Goal: Task Accomplishment & Management: Use online tool/utility

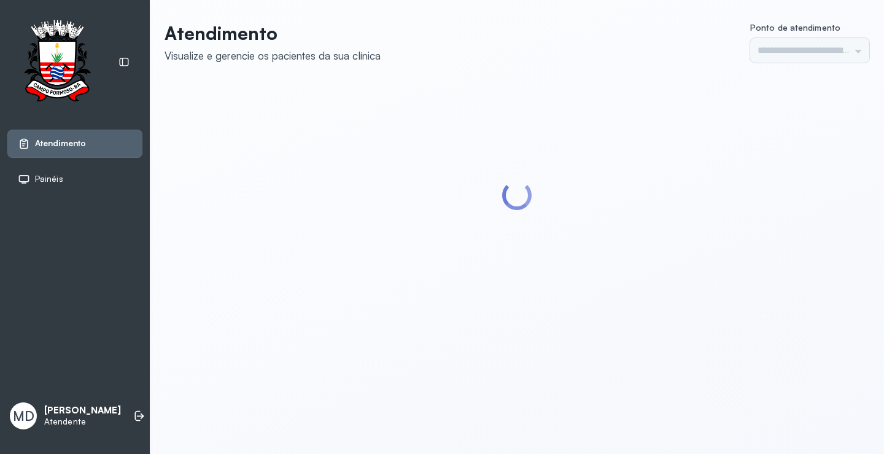
type input "*********"
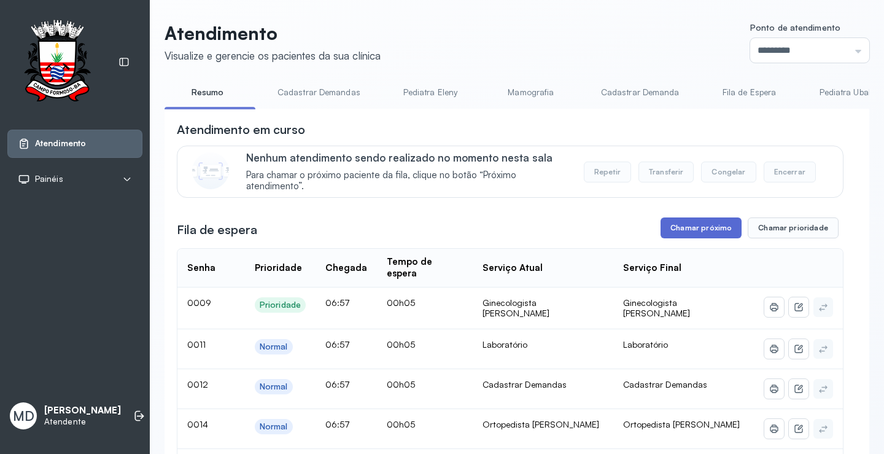
click at [711, 231] on button "Chamar próximo" at bounding box center [700, 227] width 81 height 21
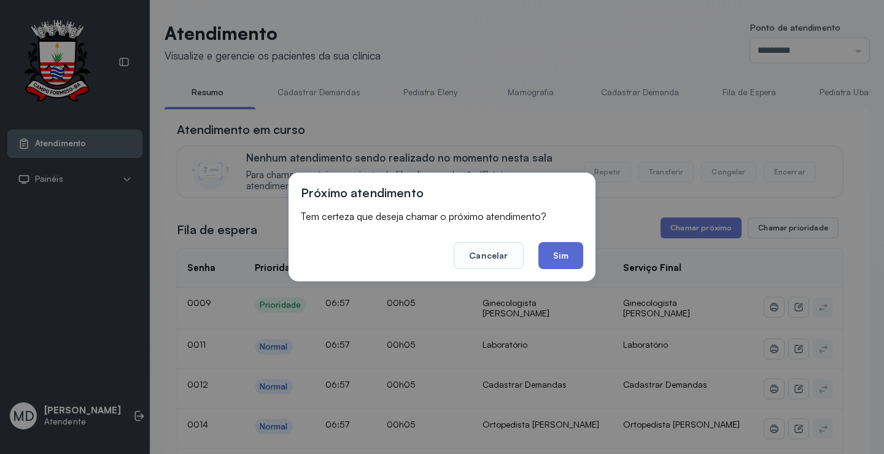
click at [568, 258] on button "Sim" at bounding box center [560, 255] width 45 height 27
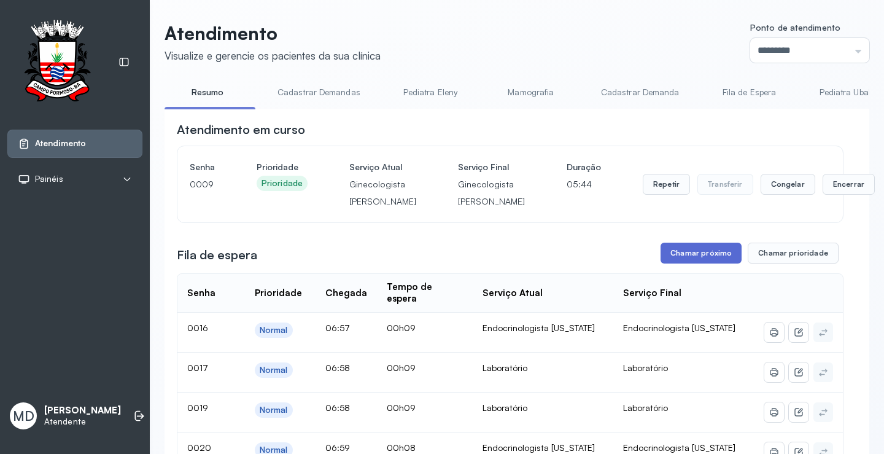
click at [711, 263] on button "Chamar próximo" at bounding box center [700, 252] width 81 height 21
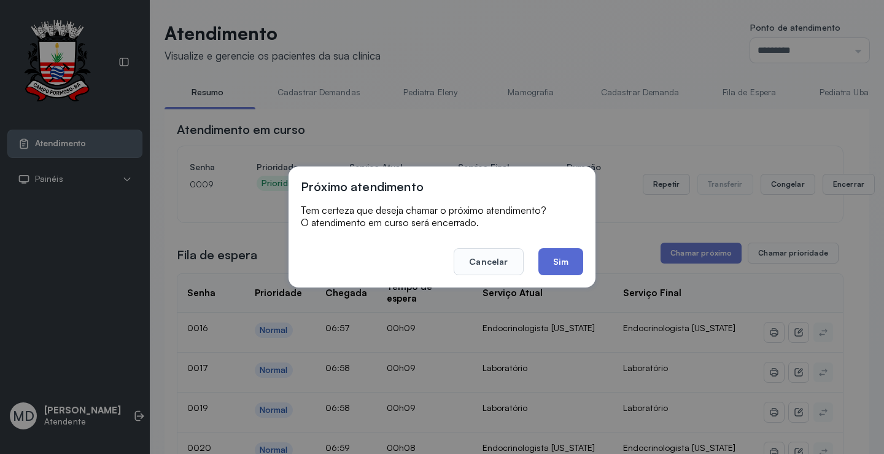
click at [570, 260] on button "Sim" at bounding box center [560, 261] width 45 height 27
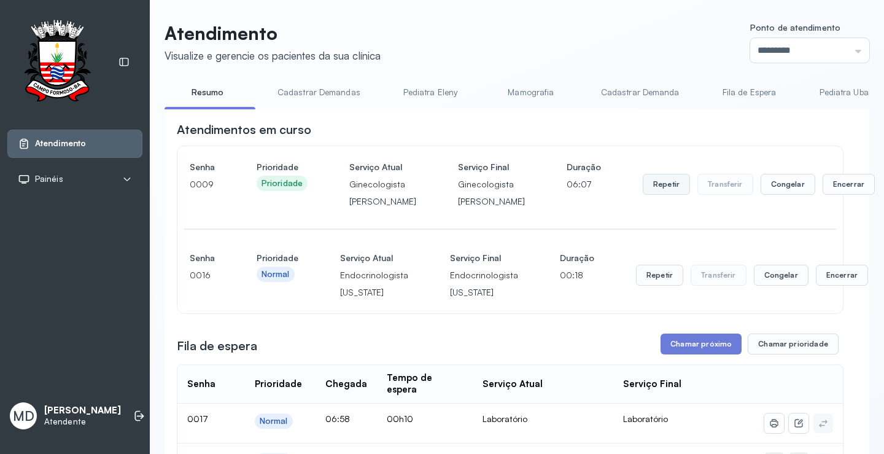
click at [643, 195] on button "Repetir" at bounding box center [666, 184] width 47 height 21
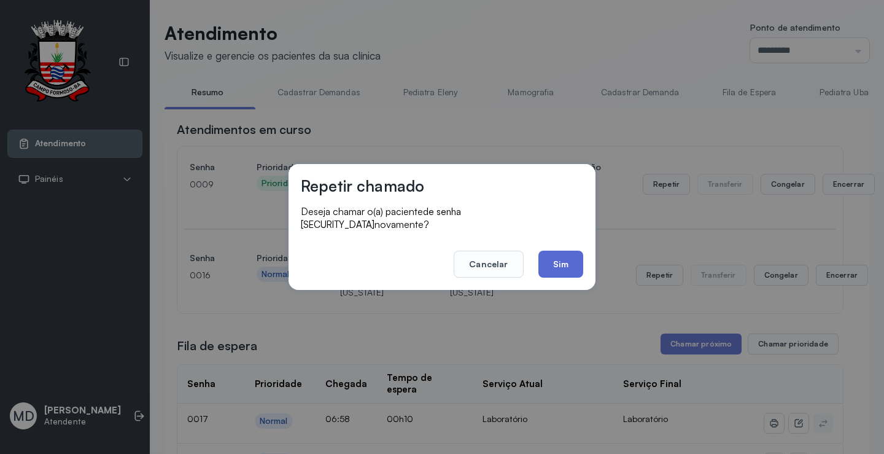
click at [560, 252] on button "Sim" at bounding box center [560, 263] width 45 height 27
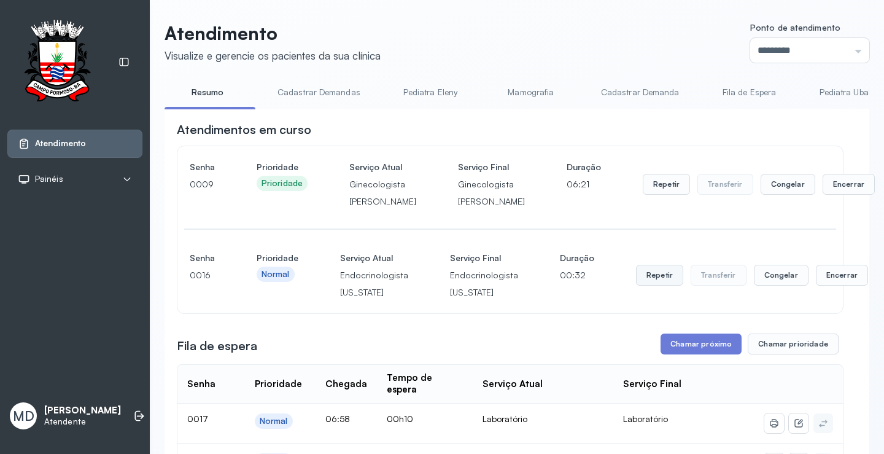
click at [644, 285] on button "Repetir" at bounding box center [659, 275] width 47 height 21
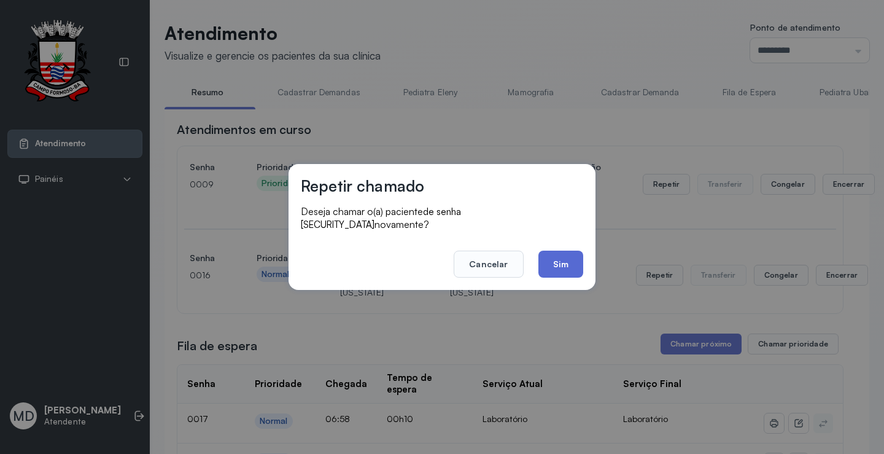
click at [565, 255] on button "Sim" at bounding box center [560, 263] width 45 height 27
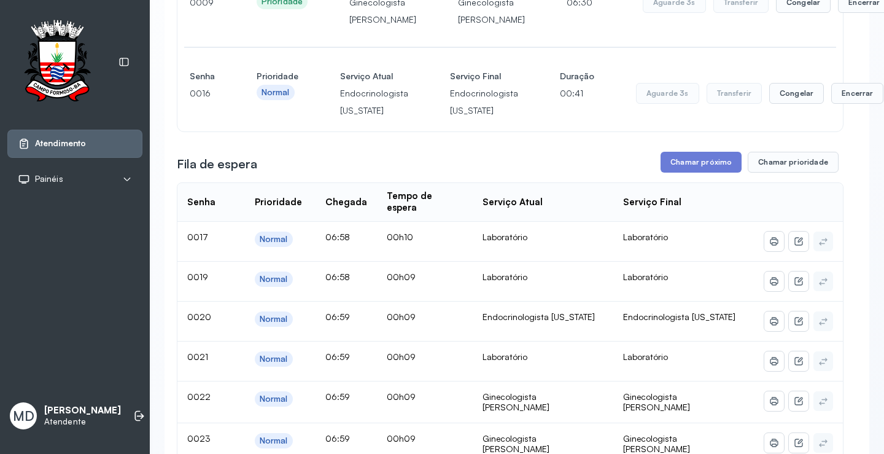
scroll to position [184, 0]
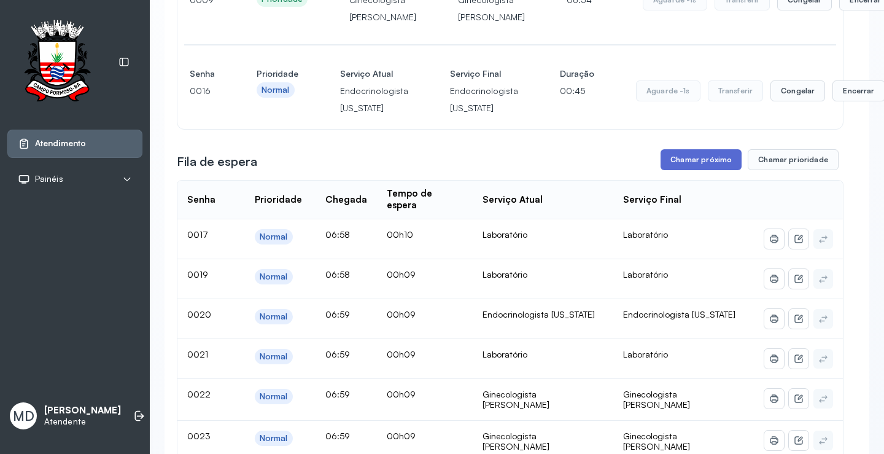
click at [689, 170] on button "Chamar próximo" at bounding box center [700, 159] width 81 height 21
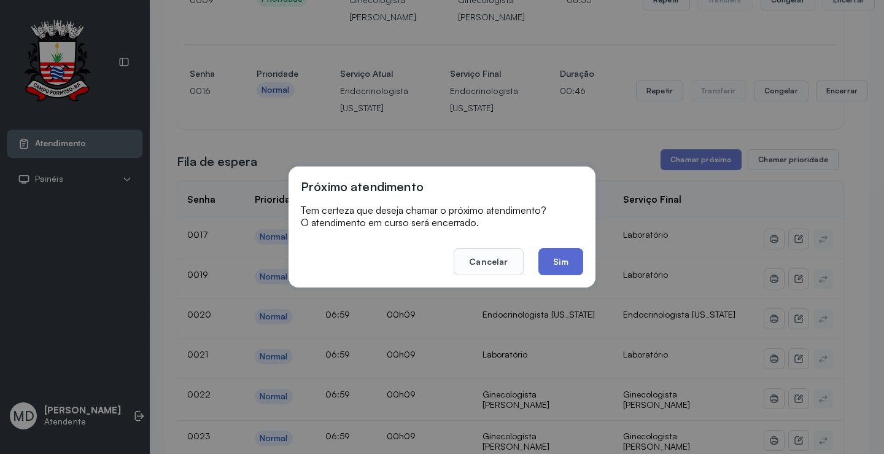
click at [562, 260] on button "Sim" at bounding box center [560, 261] width 45 height 27
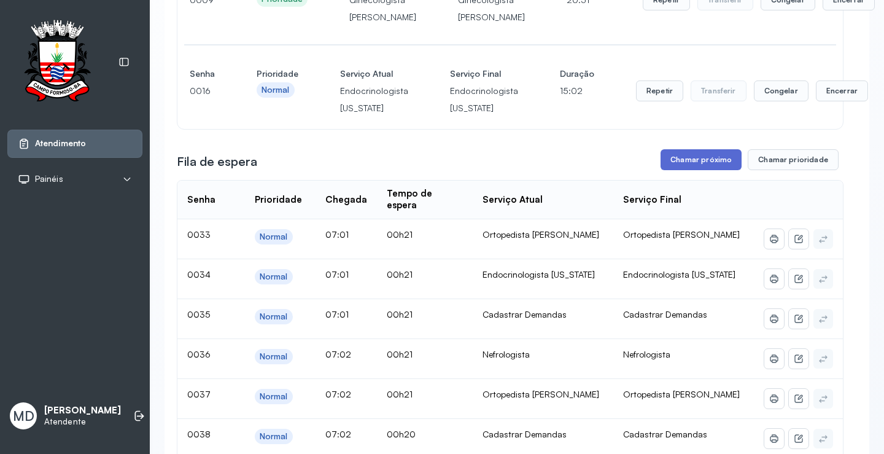
click at [719, 170] on button "Chamar próximo" at bounding box center [700, 159] width 81 height 21
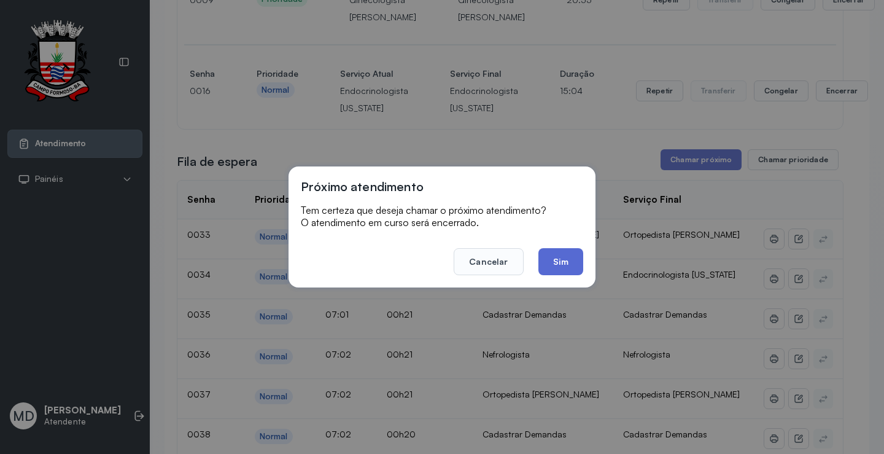
click at [553, 257] on button "Sim" at bounding box center [560, 261] width 45 height 27
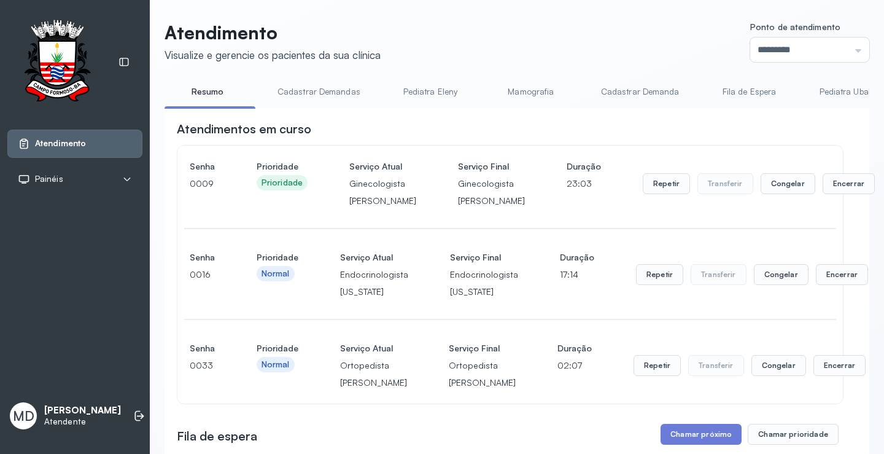
scroll to position [246, 0]
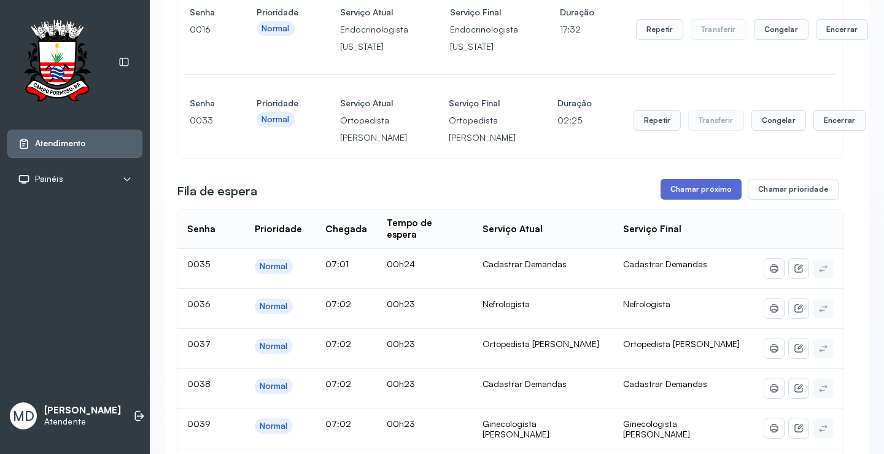
click at [714, 199] on button "Chamar próximo" at bounding box center [700, 189] width 81 height 21
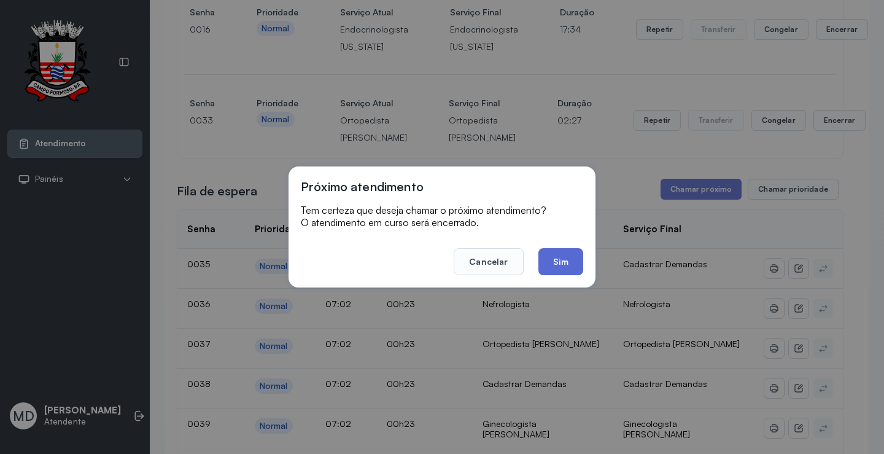
click at [555, 262] on button "Sim" at bounding box center [560, 261] width 45 height 27
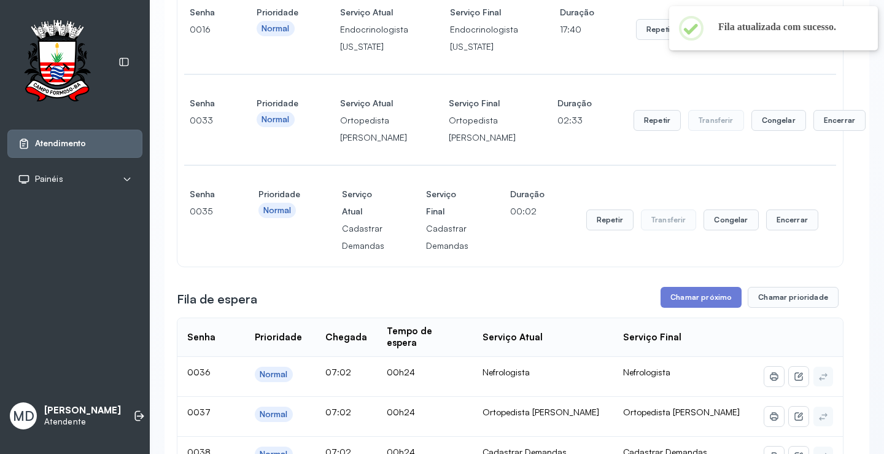
scroll to position [307, 0]
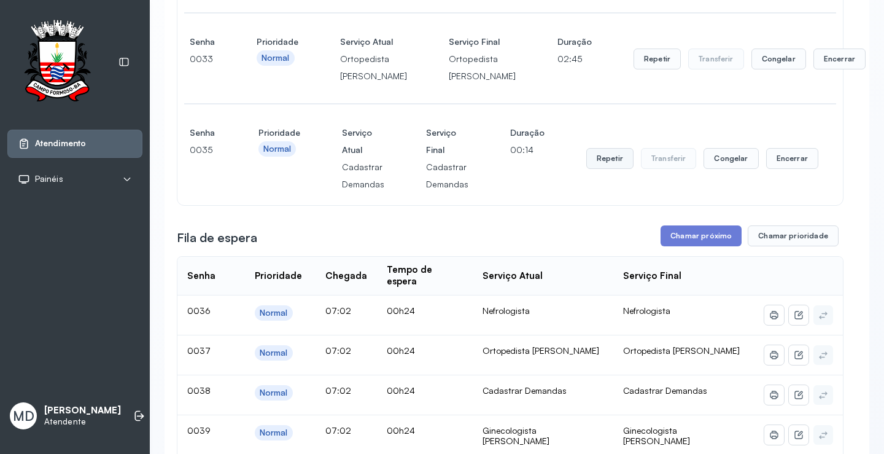
click at [606, 169] on button "Repetir" at bounding box center [609, 158] width 47 height 21
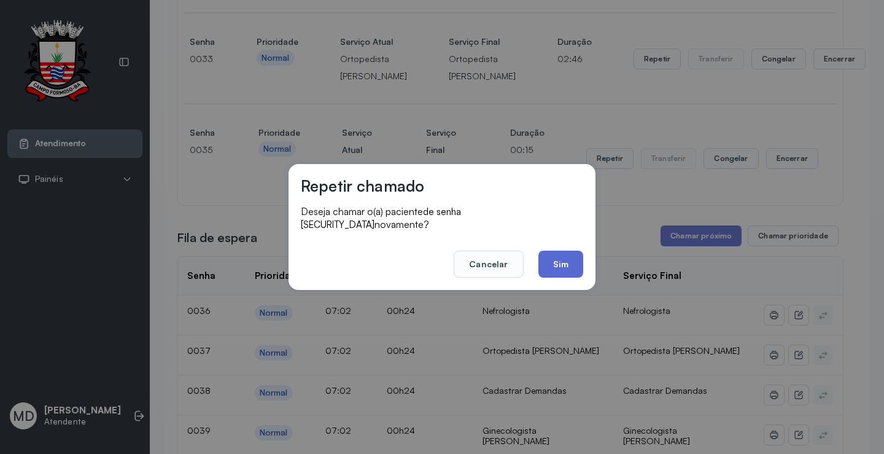
click at [561, 251] on button "Sim" at bounding box center [560, 263] width 45 height 27
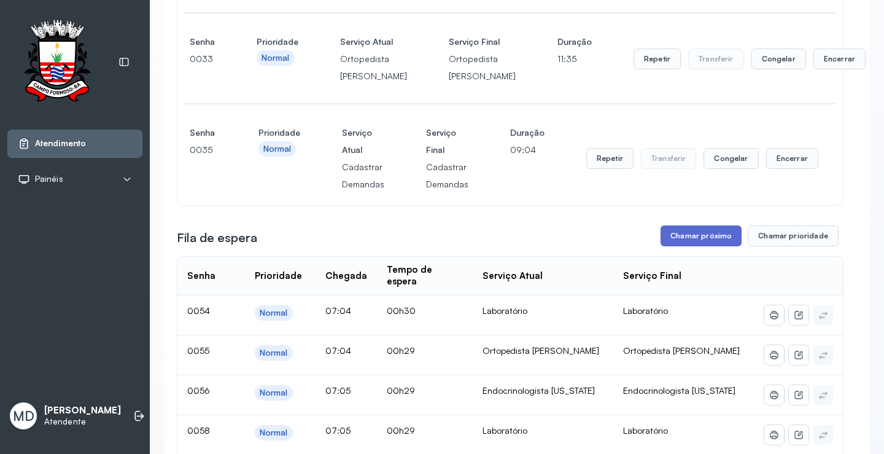
click at [703, 246] on button "Chamar próximo" at bounding box center [700, 235] width 81 height 21
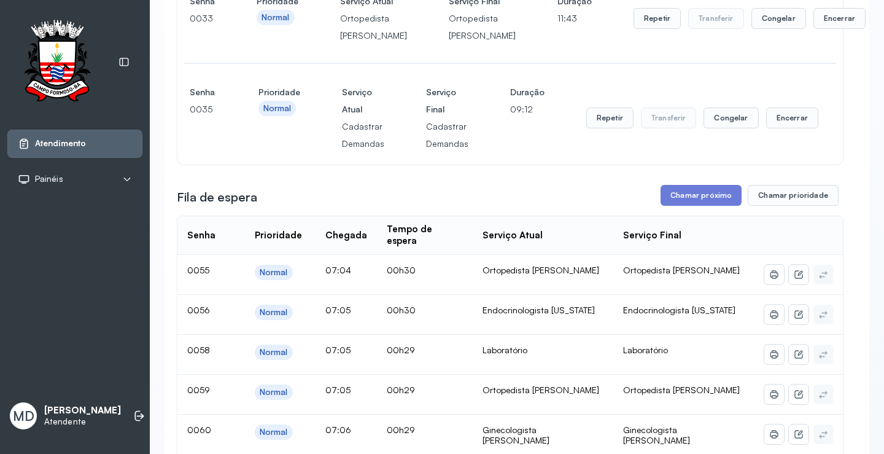
scroll to position [368, 0]
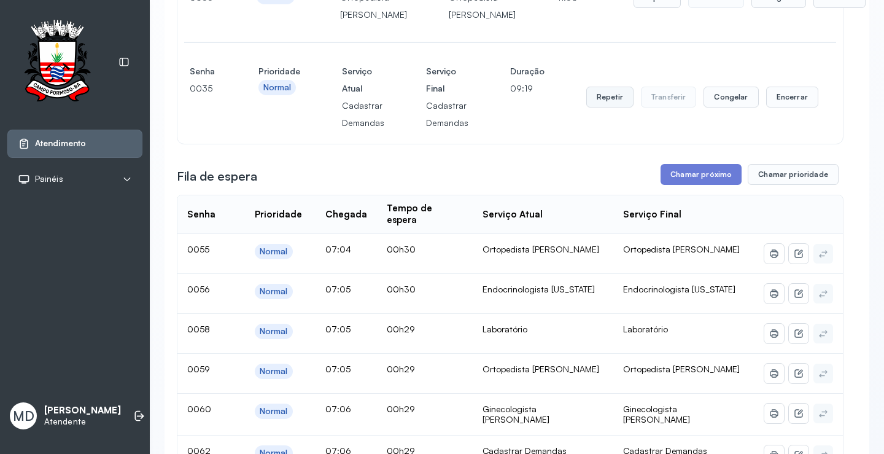
click at [605, 107] on button "Repetir" at bounding box center [609, 97] width 47 height 21
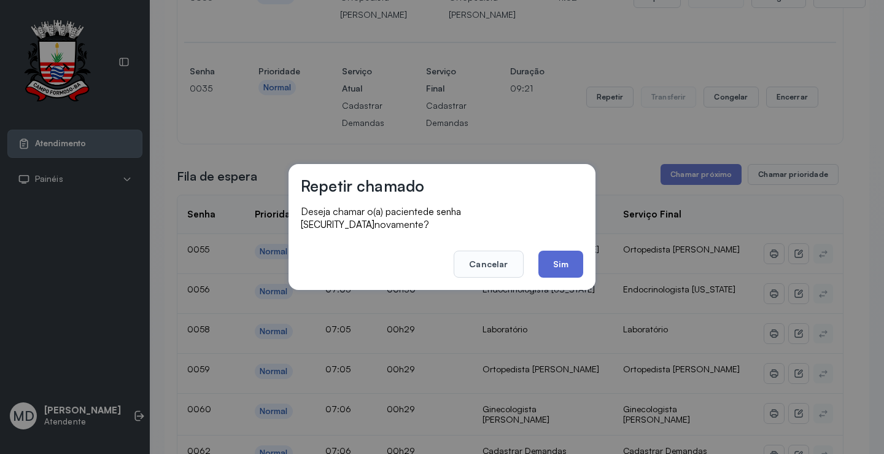
click at [553, 257] on button "Sim" at bounding box center [560, 263] width 45 height 27
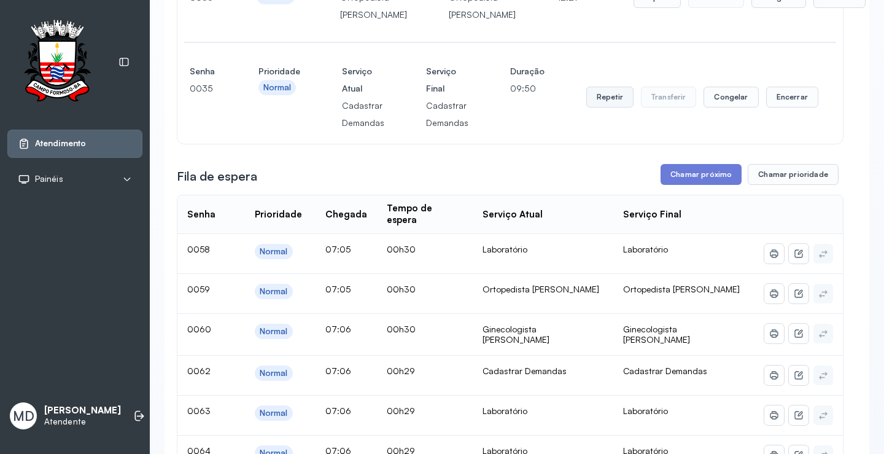
click at [607, 107] on button "Repetir" at bounding box center [609, 97] width 47 height 21
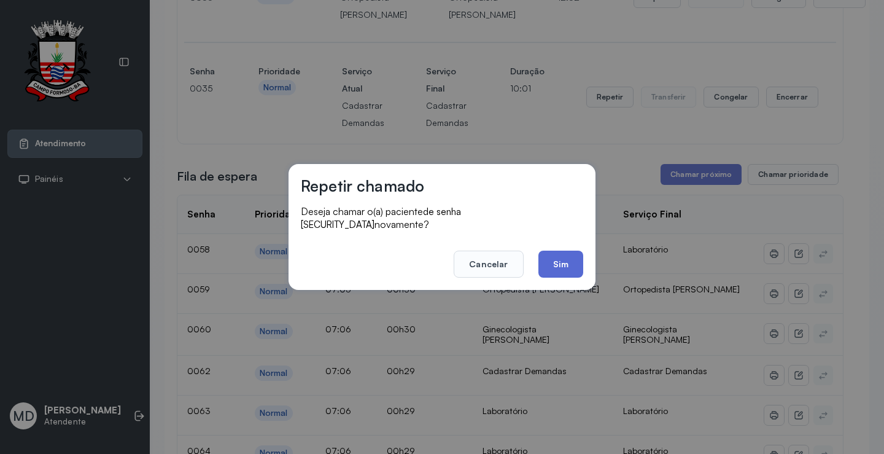
click at [565, 257] on button "Sim" at bounding box center [560, 263] width 45 height 27
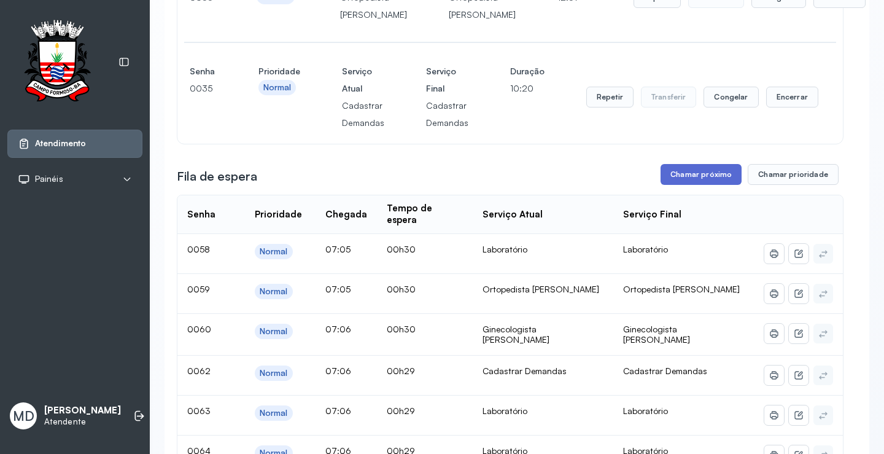
click at [710, 185] on button "Chamar próximo" at bounding box center [700, 174] width 81 height 21
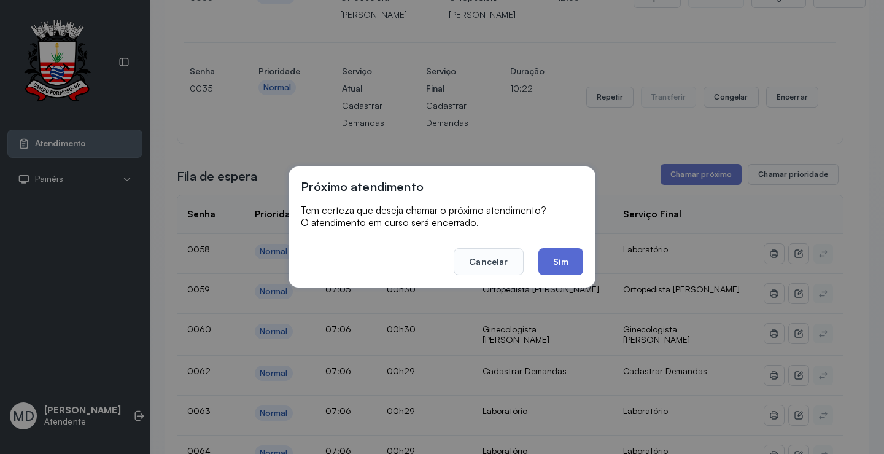
click at [557, 263] on button "Sim" at bounding box center [560, 261] width 45 height 27
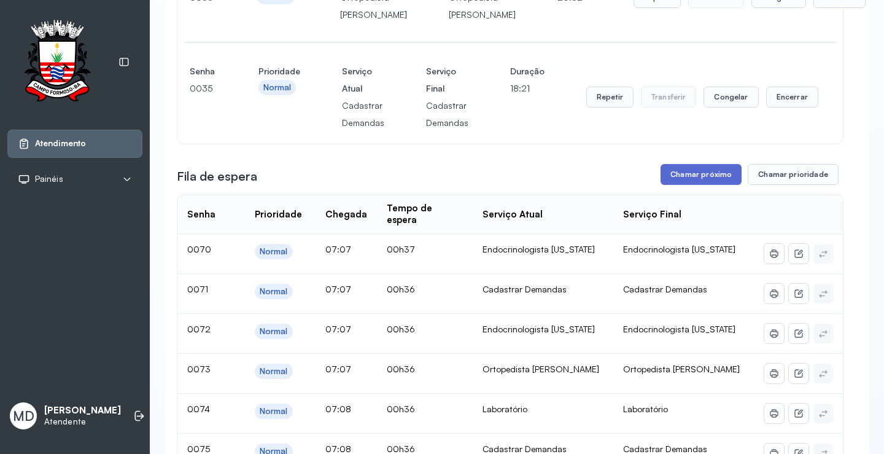
click at [678, 185] on button "Chamar próximo" at bounding box center [700, 174] width 81 height 21
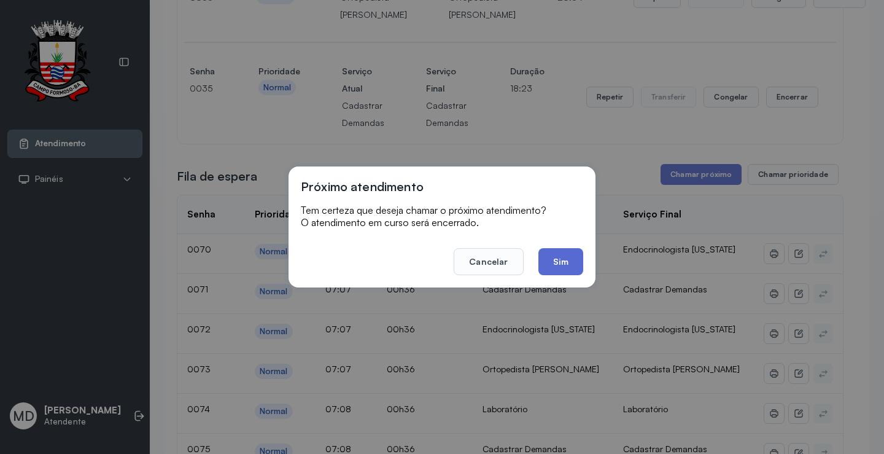
click at [573, 271] on button "Sim" at bounding box center [560, 261] width 45 height 27
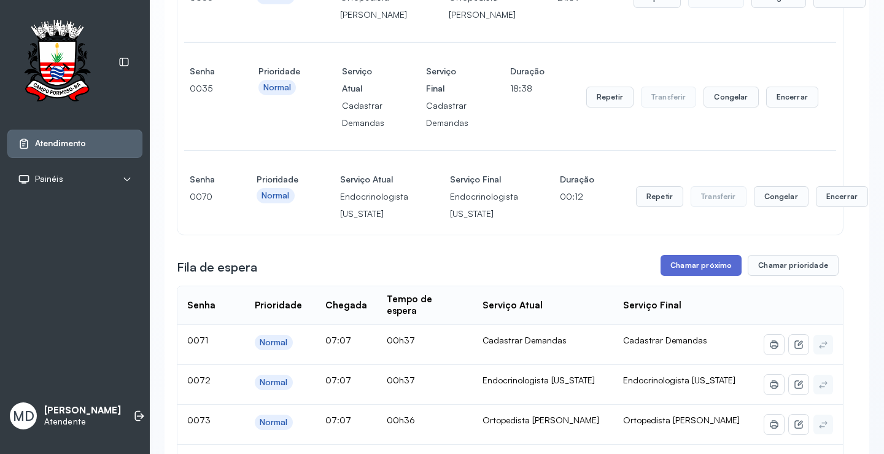
click at [694, 276] on button "Chamar próximo" at bounding box center [700, 265] width 81 height 21
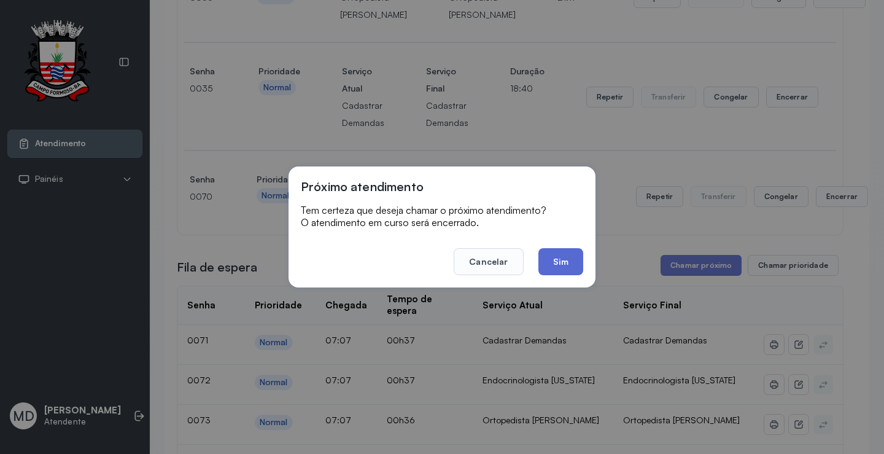
click at [571, 262] on button "Sim" at bounding box center [560, 261] width 45 height 27
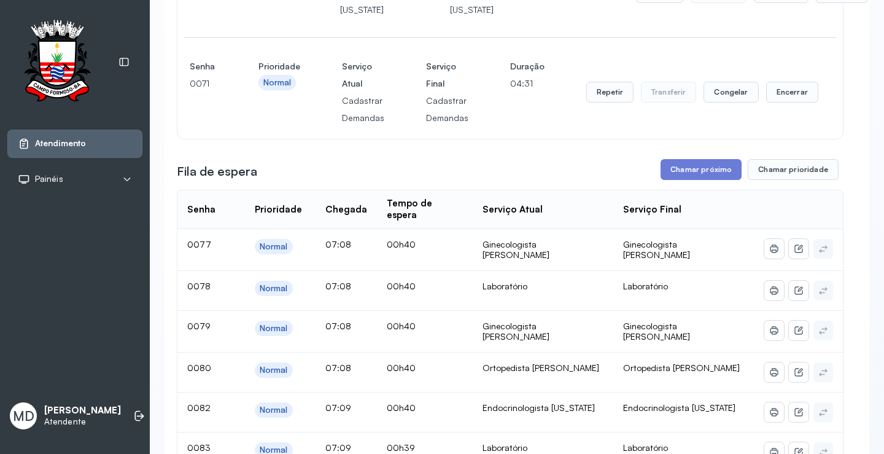
scroll to position [614, 0]
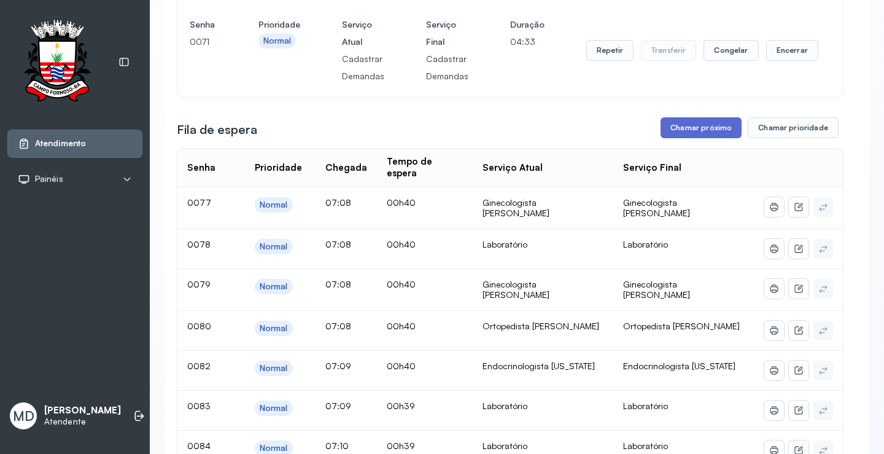
click at [706, 138] on button "Chamar próximo" at bounding box center [700, 127] width 81 height 21
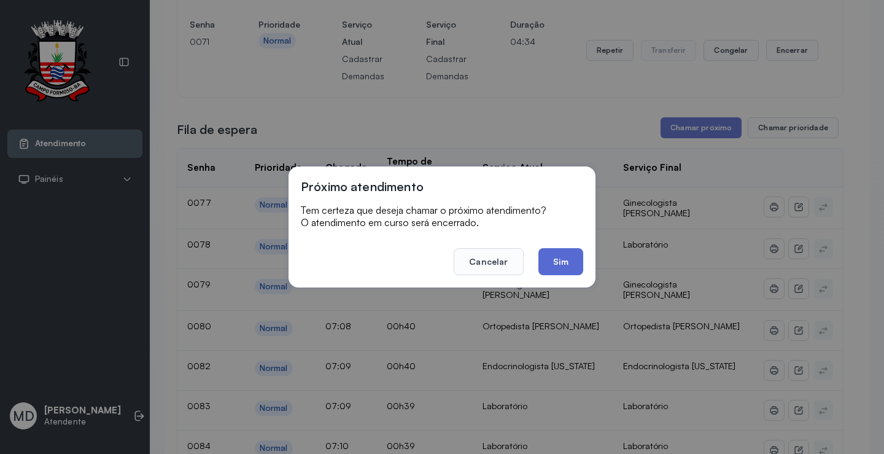
click at [571, 261] on button "Sim" at bounding box center [560, 261] width 45 height 27
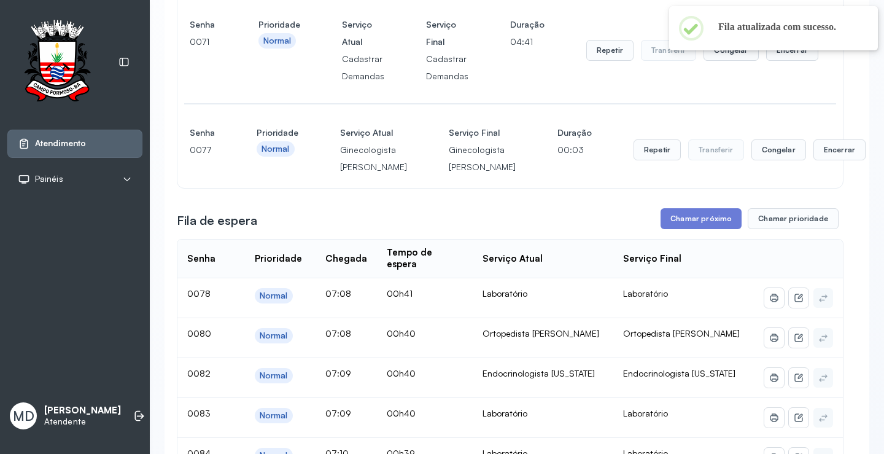
scroll to position [675, 0]
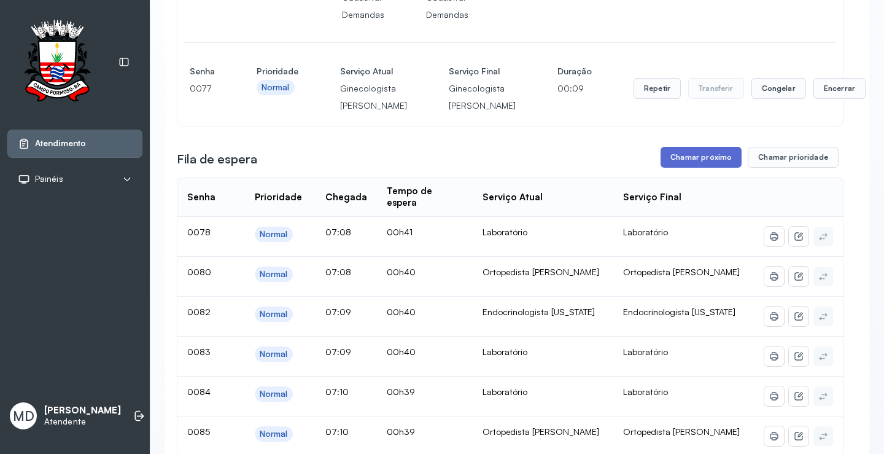
click at [695, 168] on button "Chamar próximo" at bounding box center [700, 157] width 81 height 21
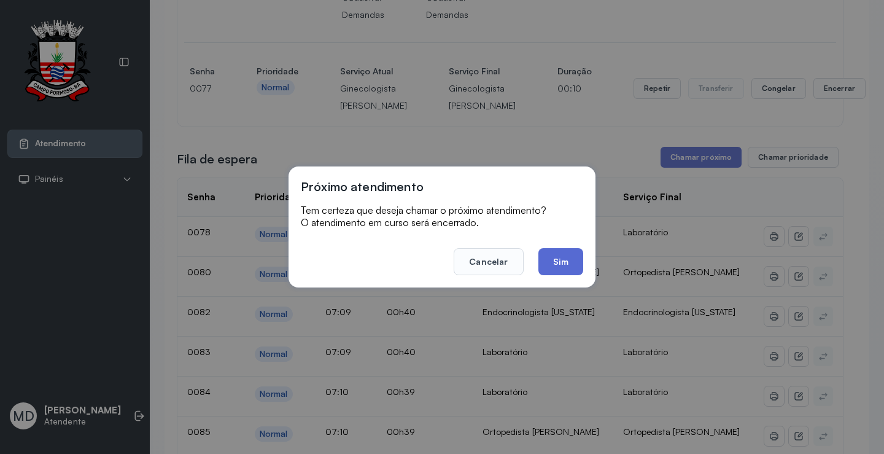
click at [562, 258] on button "Sim" at bounding box center [560, 261] width 45 height 27
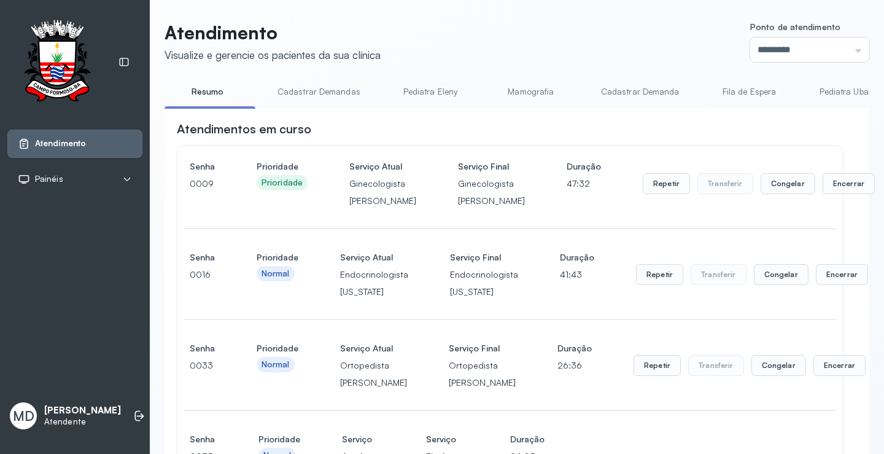
scroll to position [737, 0]
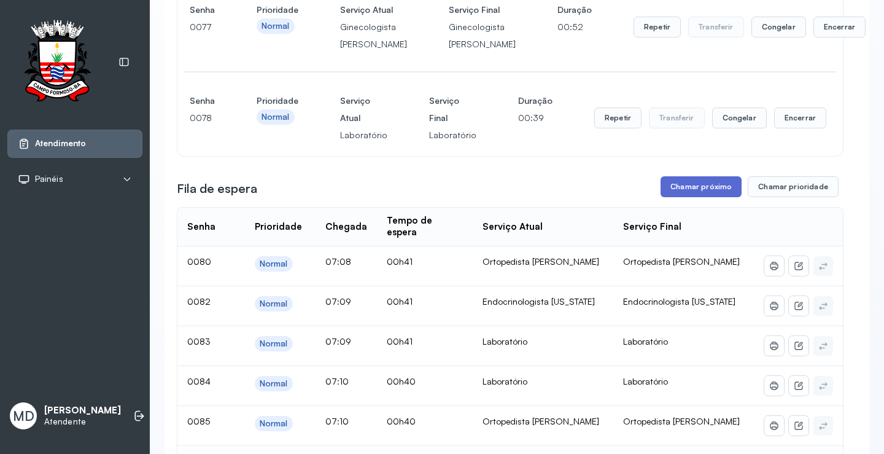
click at [689, 197] on button "Chamar próximo" at bounding box center [700, 186] width 81 height 21
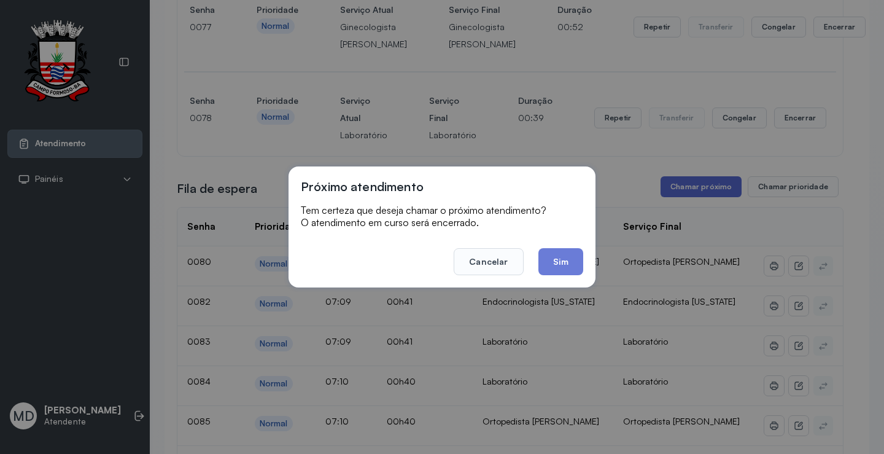
click at [687, 239] on div "Próximo atendimento Tem certeza que deseja chamar o próximo atendimento? O aten…" at bounding box center [442, 227] width 884 height 454
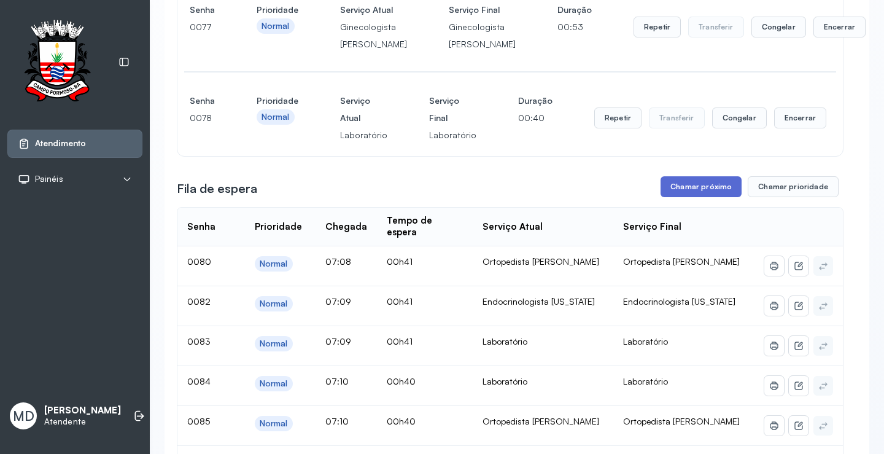
click at [695, 197] on button "Chamar próximo" at bounding box center [700, 186] width 81 height 21
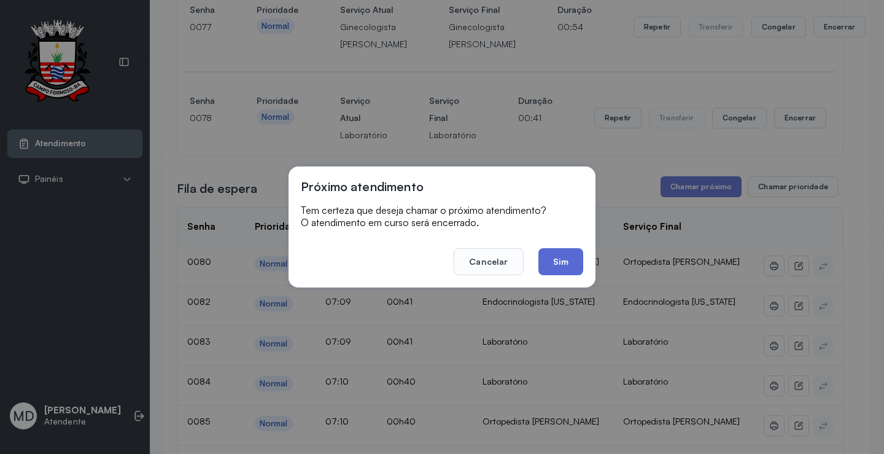
click at [570, 259] on button "Sim" at bounding box center [560, 261] width 45 height 27
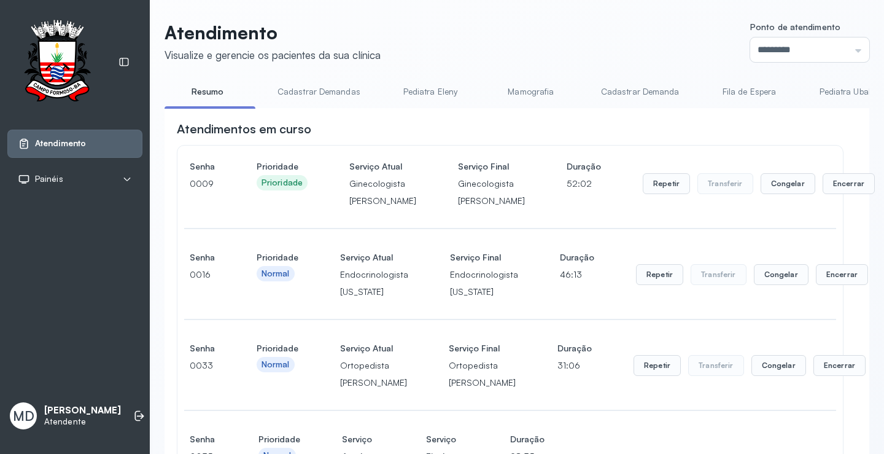
scroll to position [921, 0]
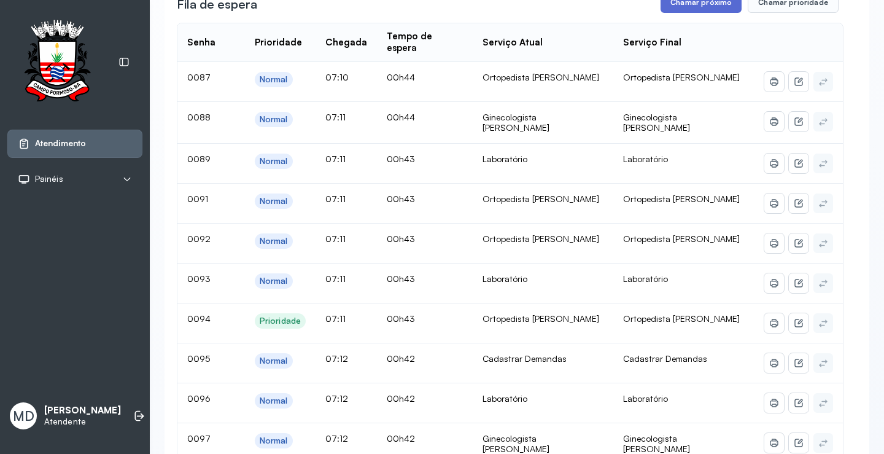
click at [711, 13] on button "Chamar próximo" at bounding box center [700, 2] width 81 height 21
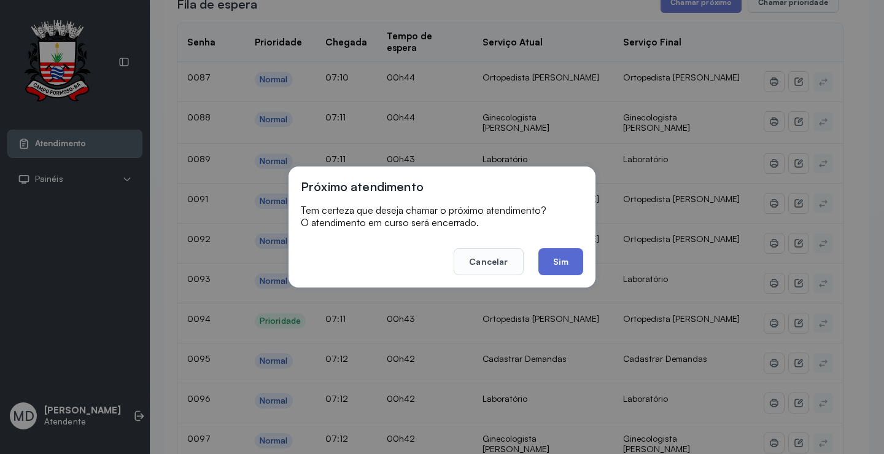
click at [568, 257] on button "Sim" at bounding box center [560, 261] width 45 height 27
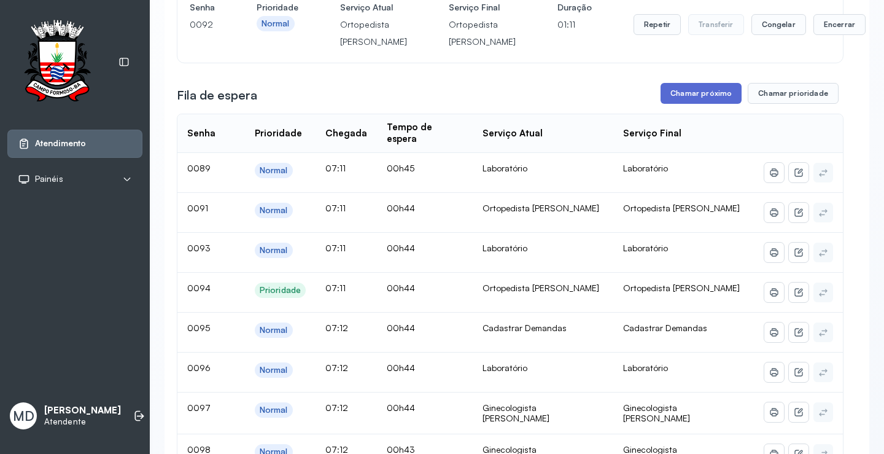
click at [700, 104] on button "Chamar próximo" at bounding box center [700, 93] width 81 height 21
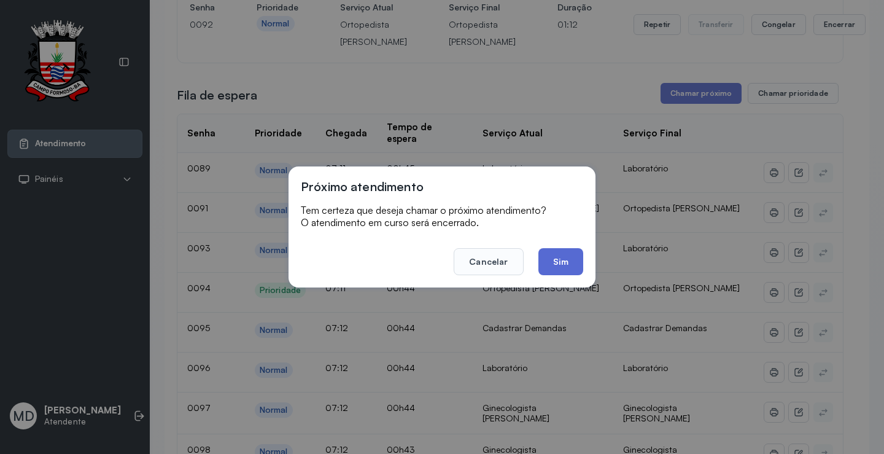
click at [559, 256] on button "Sim" at bounding box center [560, 261] width 45 height 27
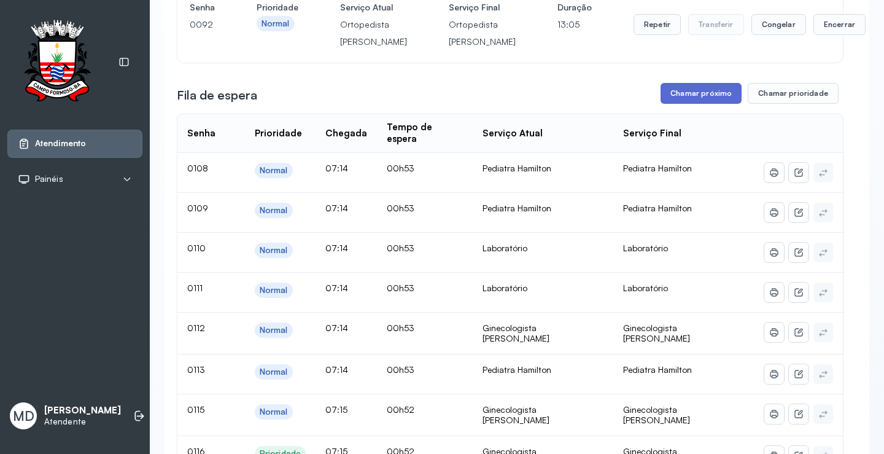
click at [704, 104] on button "Chamar próximo" at bounding box center [700, 93] width 81 height 21
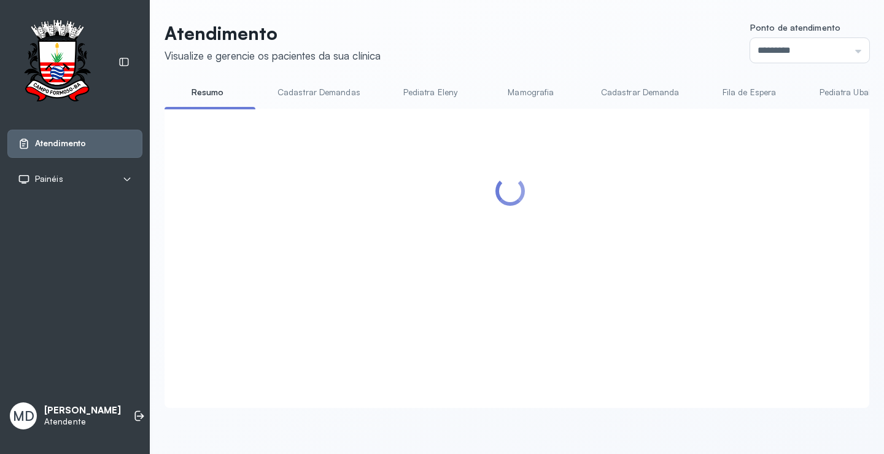
scroll to position [1, 0]
click at [551, 263] on div at bounding box center [510, 243] width 667 height 245
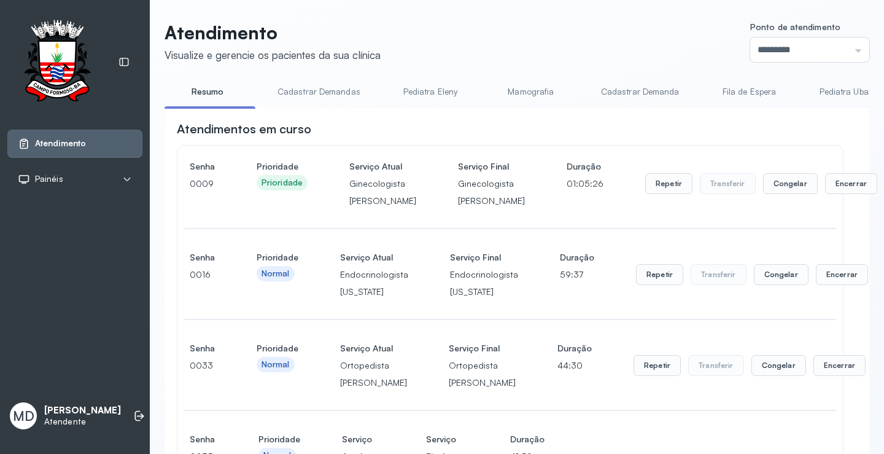
scroll to position [921, 0]
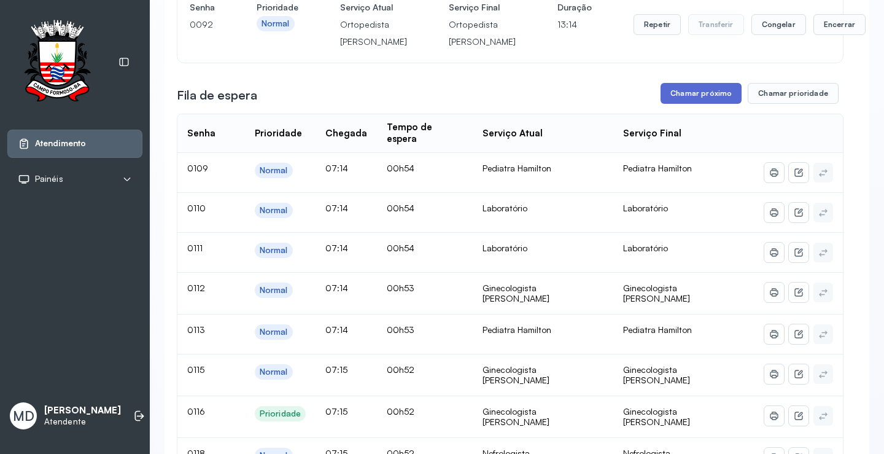
click at [706, 104] on button "Chamar próximo" at bounding box center [700, 93] width 81 height 21
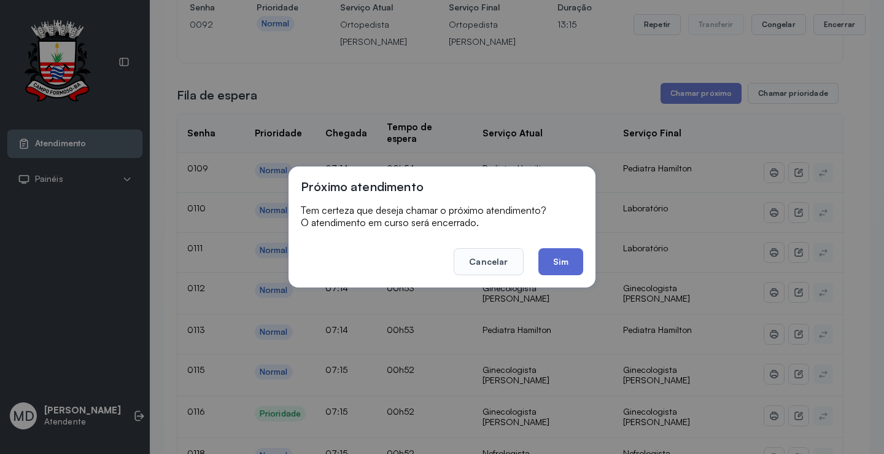
click at [571, 257] on button "Sim" at bounding box center [560, 261] width 45 height 27
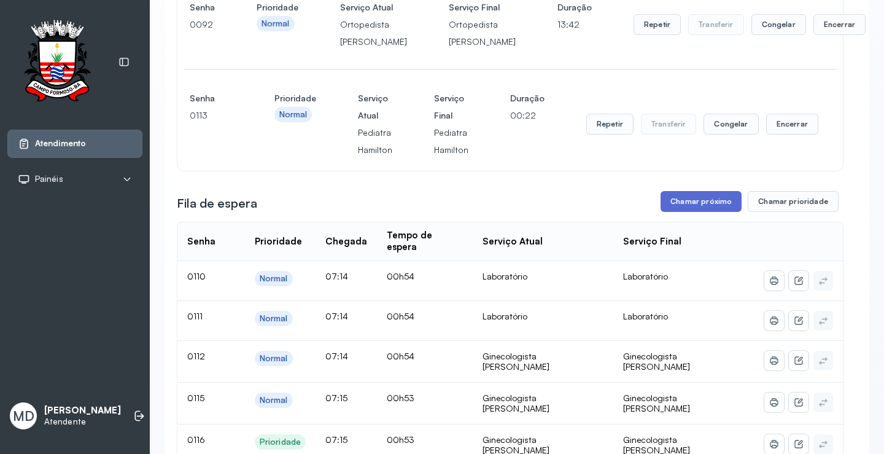
click at [702, 212] on button "Chamar próximo" at bounding box center [700, 201] width 81 height 21
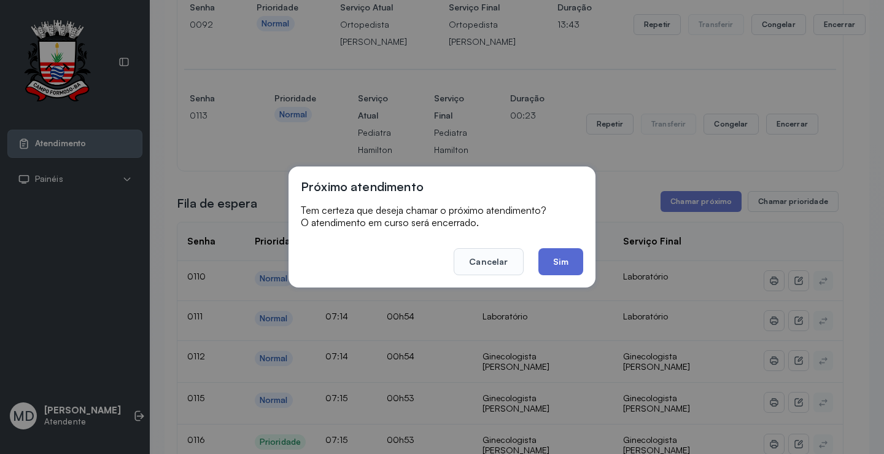
click at [562, 260] on button "Sim" at bounding box center [560, 261] width 45 height 27
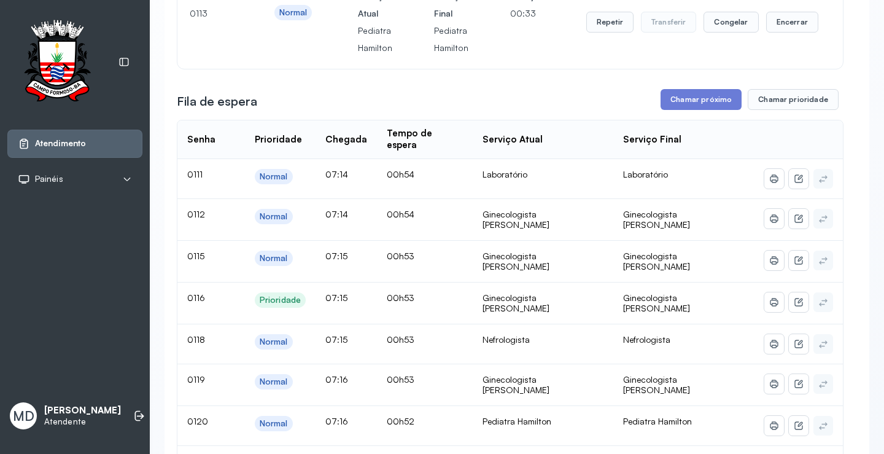
scroll to position [1043, 0]
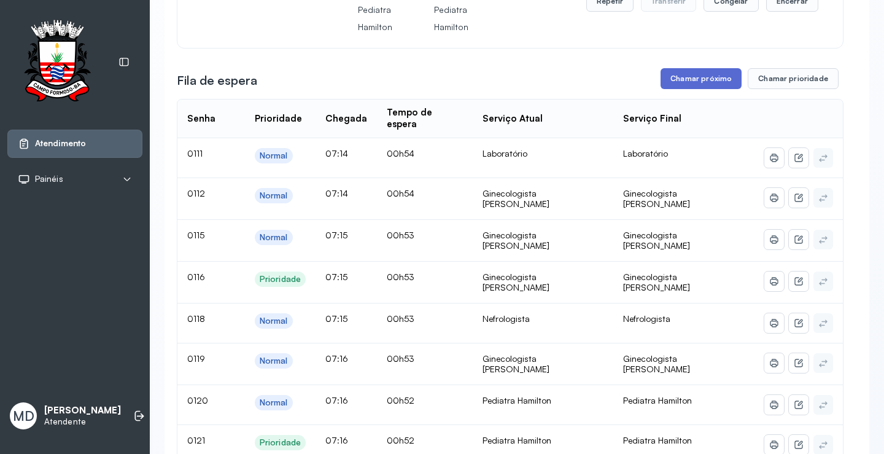
click at [706, 89] on button "Chamar próximo" at bounding box center [700, 78] width 81 height 21
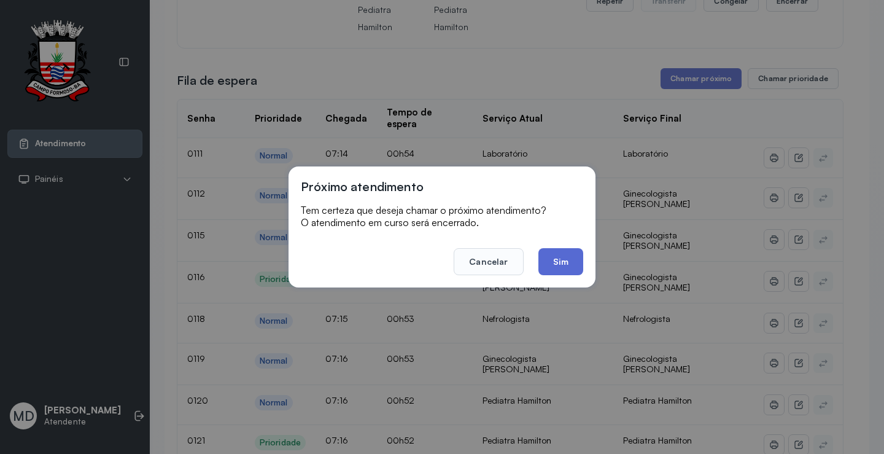
click at [568, 257] on button "Sim" at bounding box center [560, 261] width 45 height 27
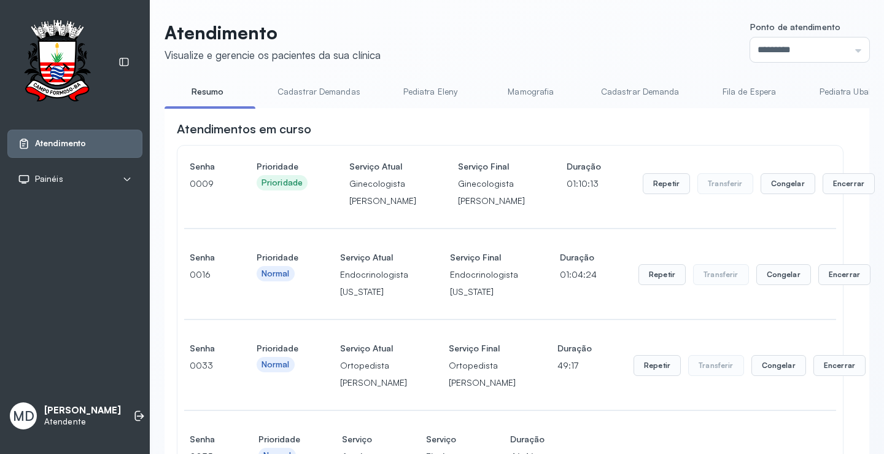
scroll to position [1228, 0]
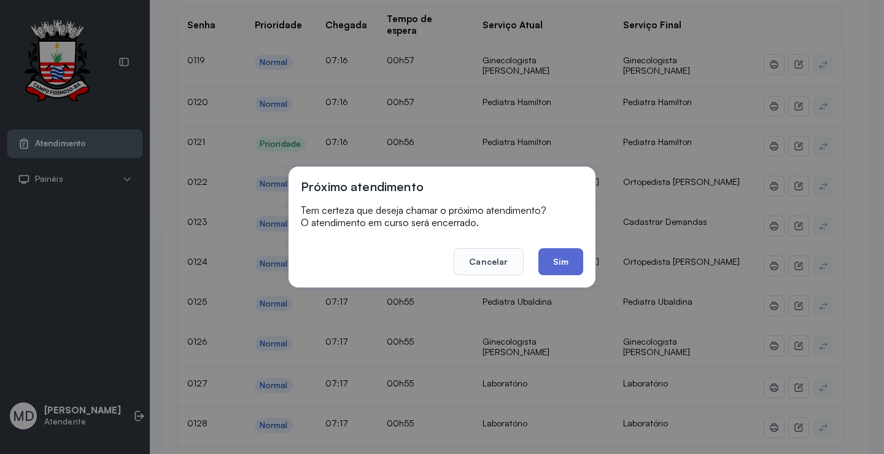
click at [559, 258] on button "Sim" at bounding box center [560, 261] width 45 height 27
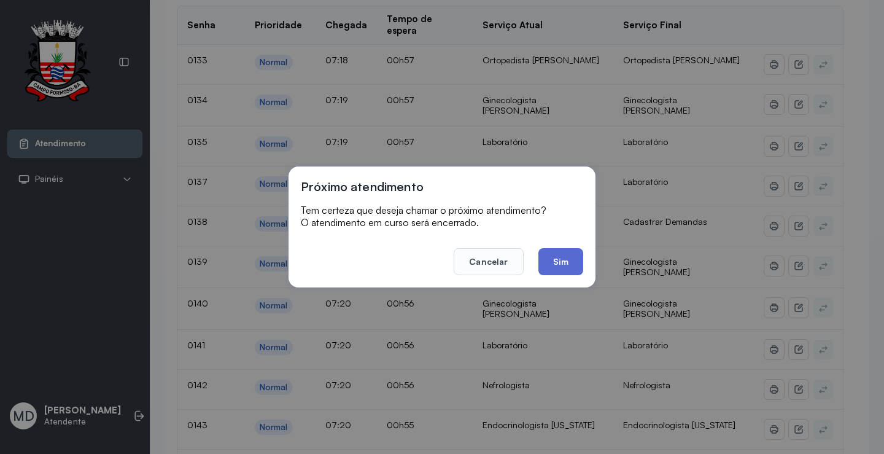
click at [572, 261] on button "Sim" at bounding box center [560, 261] width 45 height 27
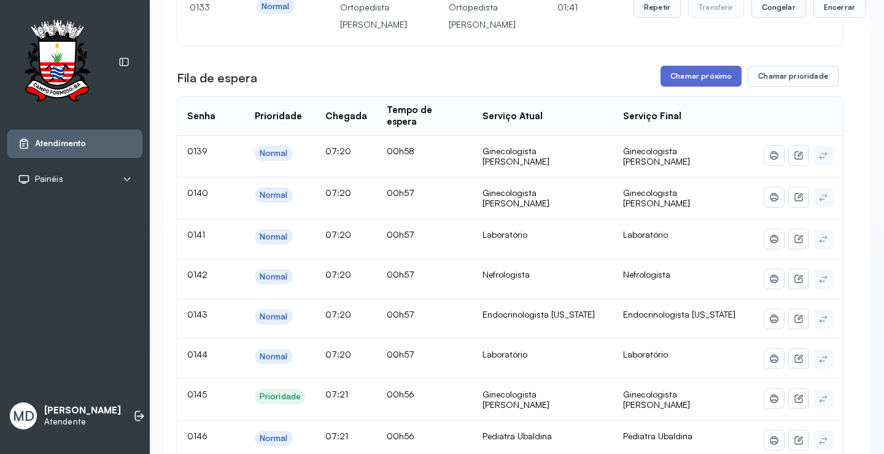
click at [689, 87] on button "Chamar próximo" at bounding box center [700, 76] width 81 height 21
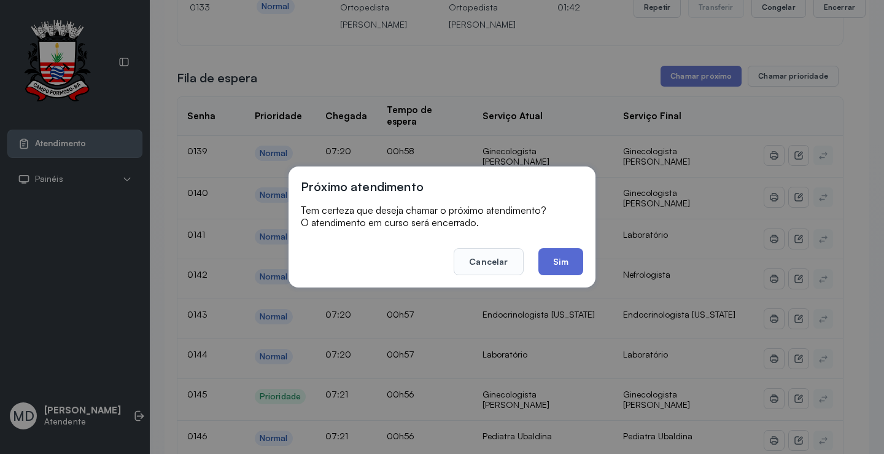
click at [565, 259] on button "Sim" at bounding box center [560, 261] width 45 height 27
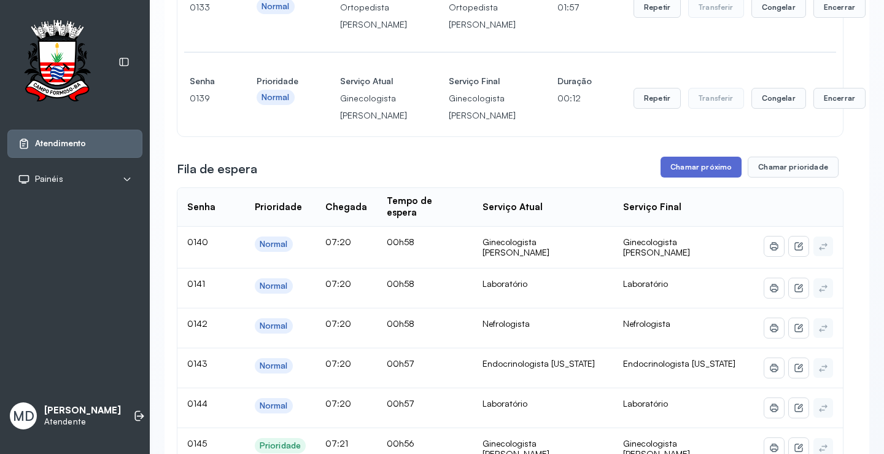
click at [694, 177] on button "Chamar próximo" at bounding box center [700, 167] width 81 height 21
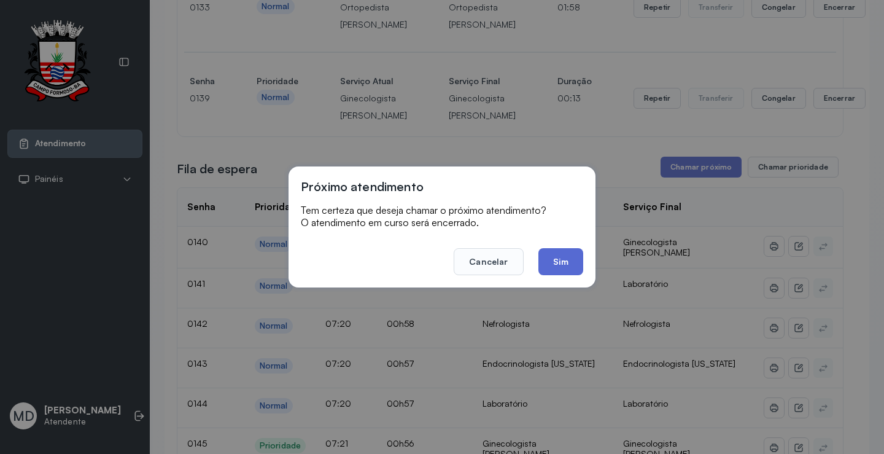
click at [555, 255] on button "Sim" at bounding box center [560, 261] width 45 height 27
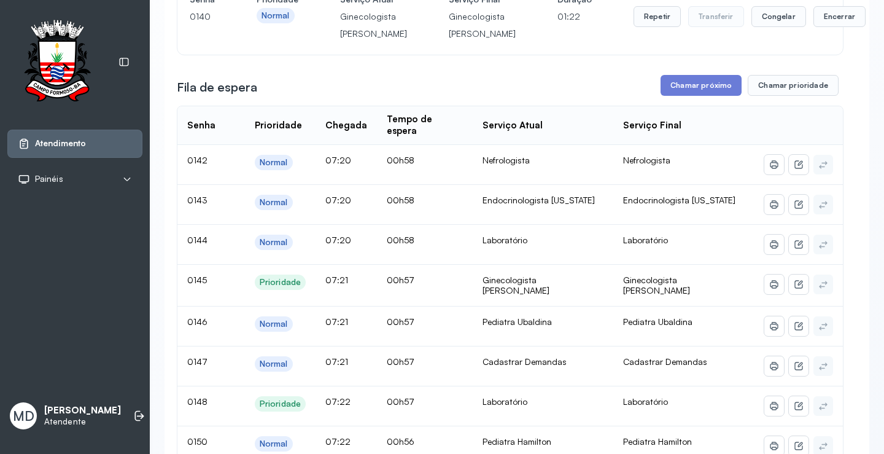
scroll to position [1412, 0]
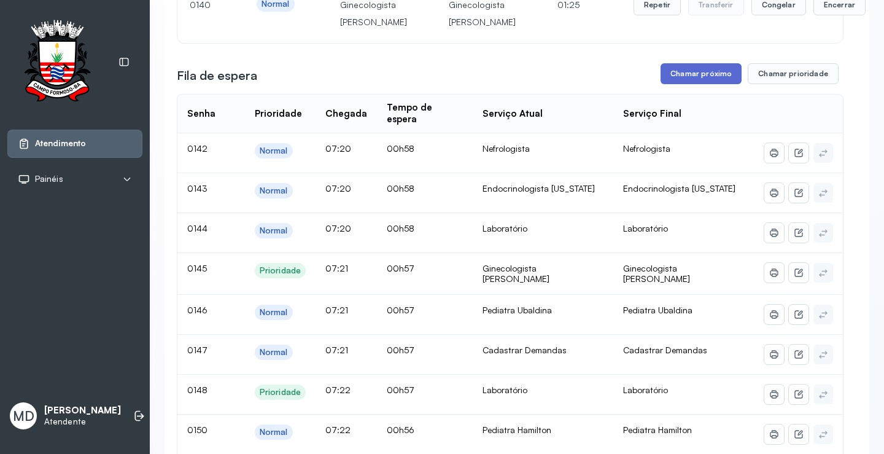
click at [687, 84] on button "Chamar próximo" at bounding box center [700, 73] width 81 height 21
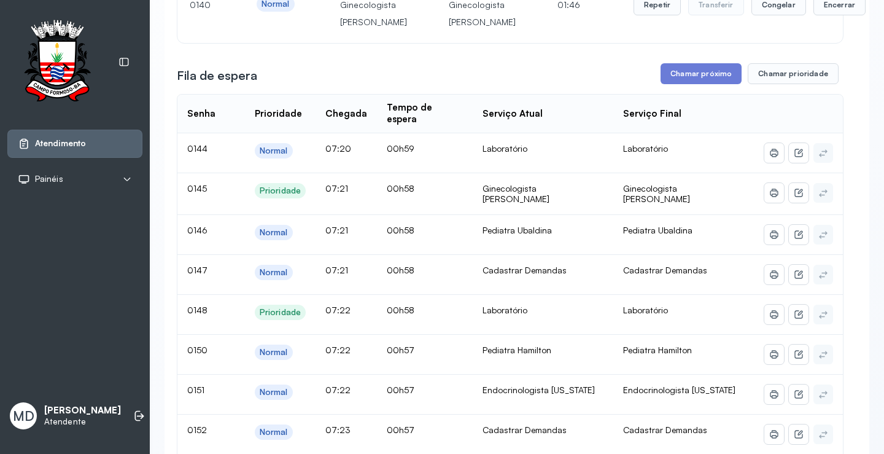
click at [633, 15] on button "Repetir" at bounding box center [656, 4] width 47 height 21
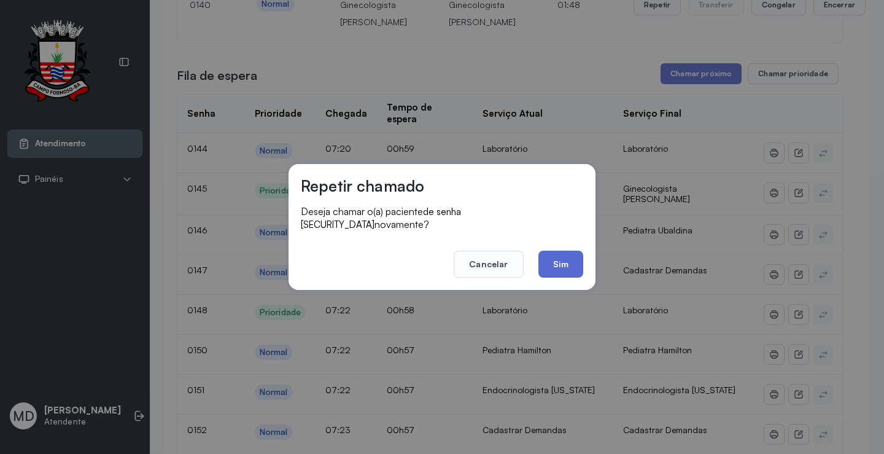
click at [555, 255] on button "Sim" at bounding box center [560, 263] width 45 height 27
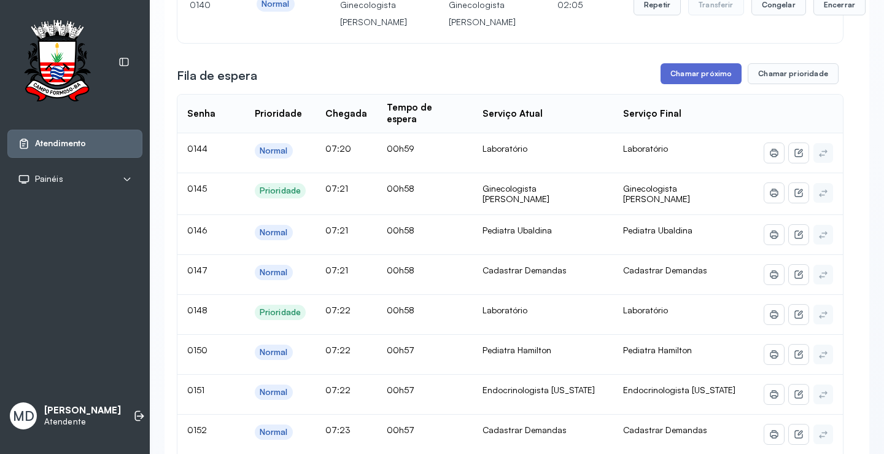
click at [694, 84] on button "Chamar próximo" at bounding box center [700, 73] width 81 height 21
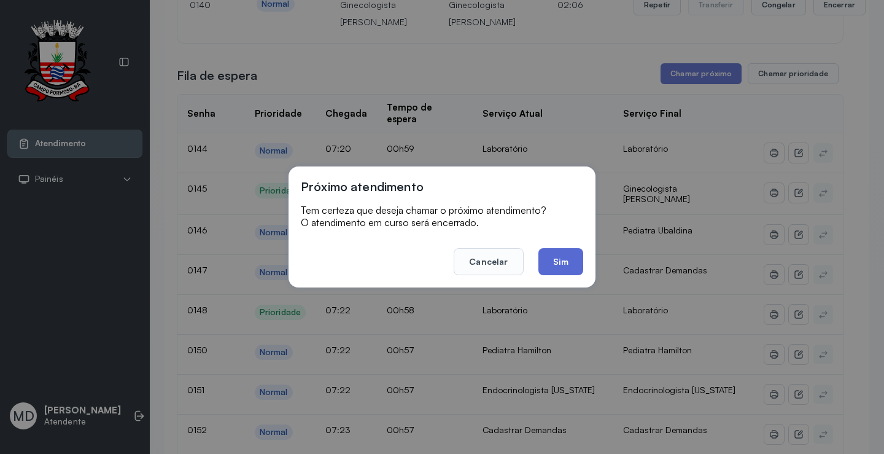
click at [564, 263] on button "Sim" at bounding box center [560, 261] width 45 height 27
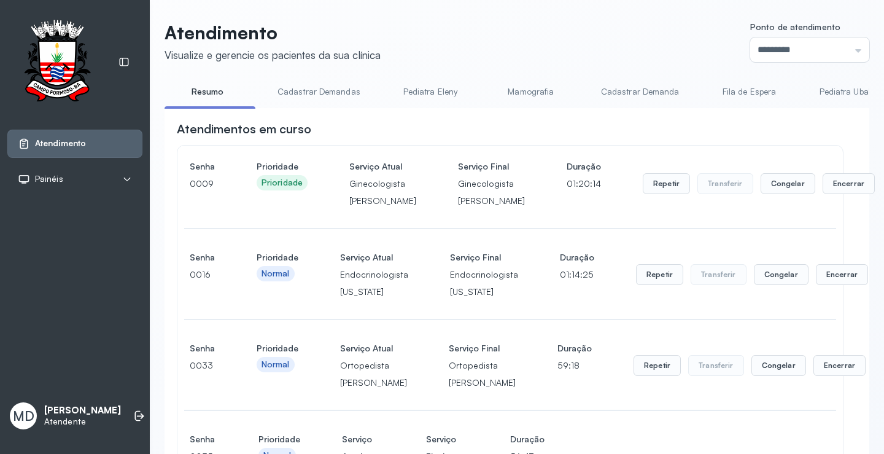
scroll to position [1596, 0]
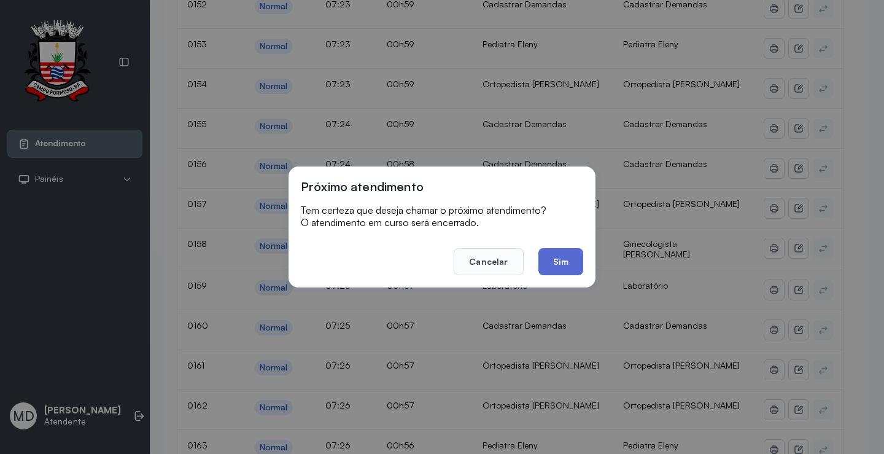
click at [546, 261] on button "Sim" at bounding box center [560, 261] width 45 height 27
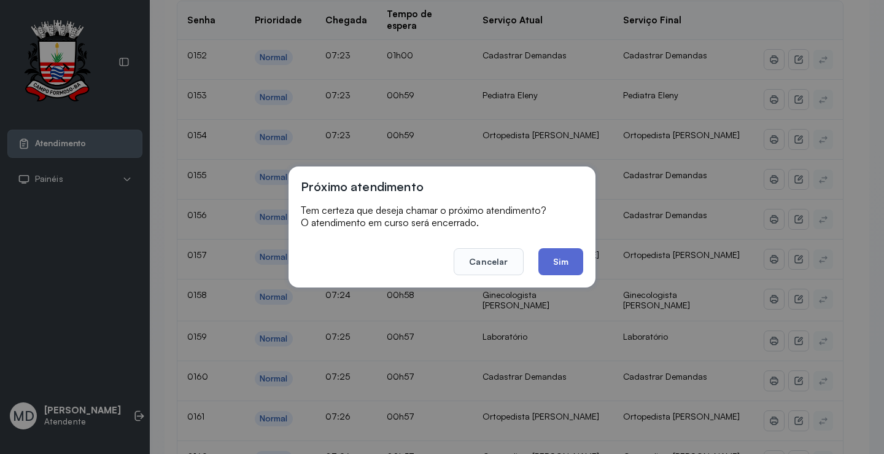
click at [564, 263] on button "Sim" at bounding box center [560, 261] width 45 height 27
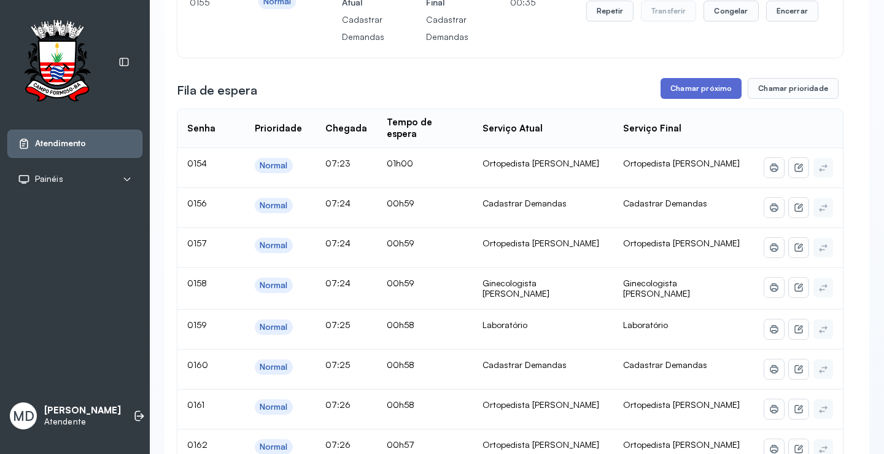
click at [695, 99] on button "Chamar próximo" at bounding box center [700, 88] width 81 height 21
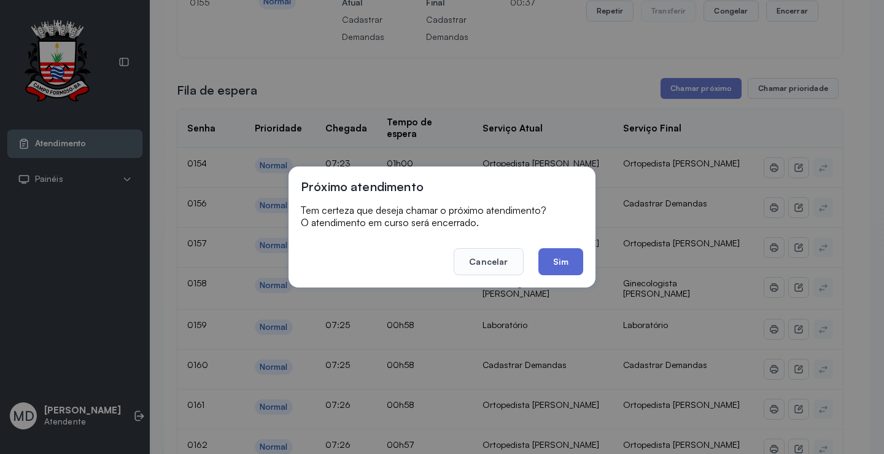
click at [554, 260] on button "Sim" at bounding box center [560, 261] width 45 height 27
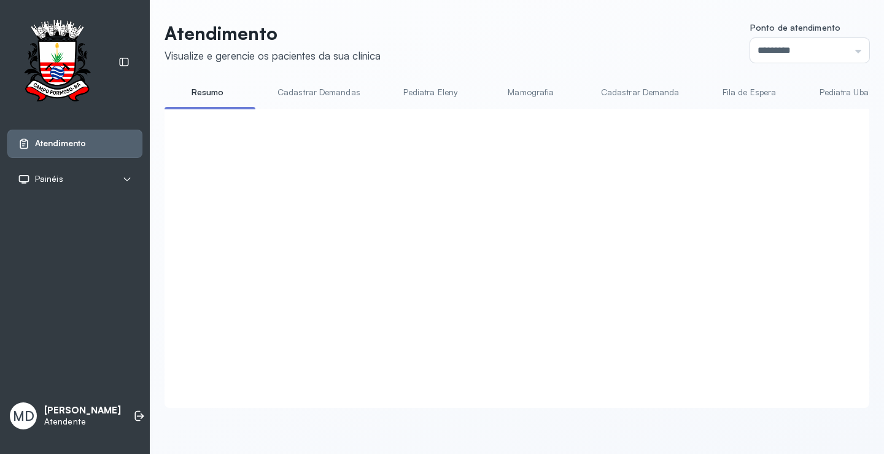
scroll to position [1780, 0]
click button "Chamar próximo"
click button "Sim"
click button "Chamar próximo"
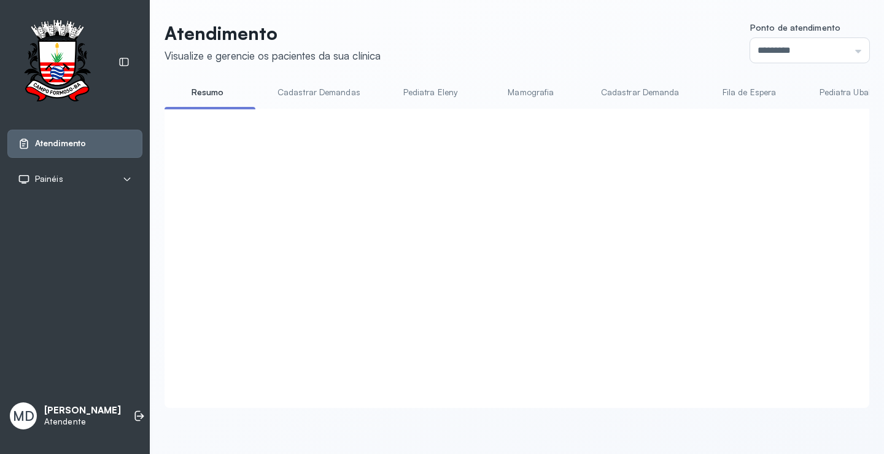
click button "Sim"
click button "Chamar próximo"
click button "Sim"
click button "Chamar próximo"
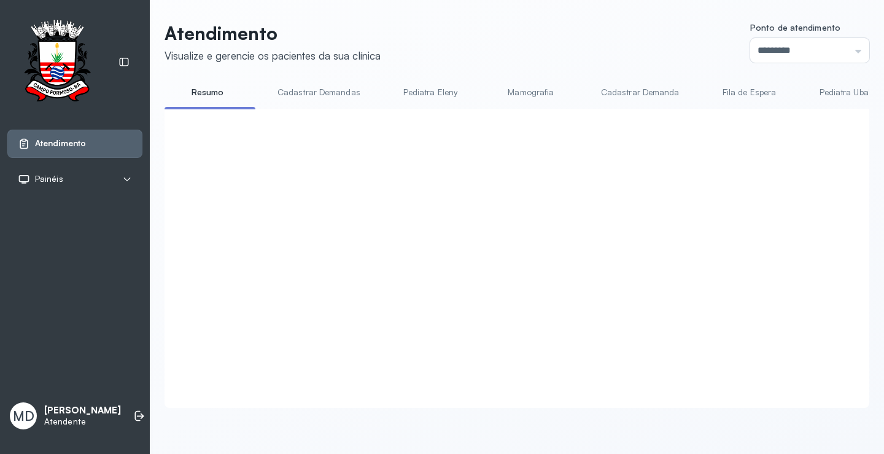
click button "Sim"
click button "Chamar próximo"
click button "Sim"
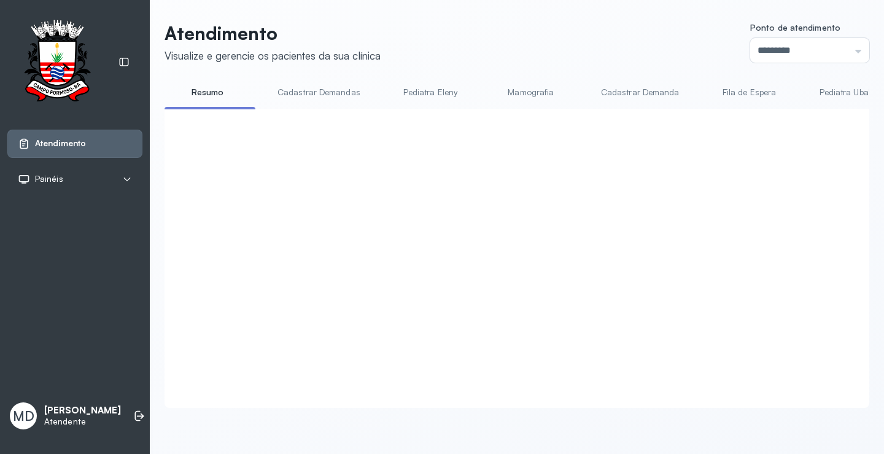
click button "Chamar próximo"
click button "Sim"
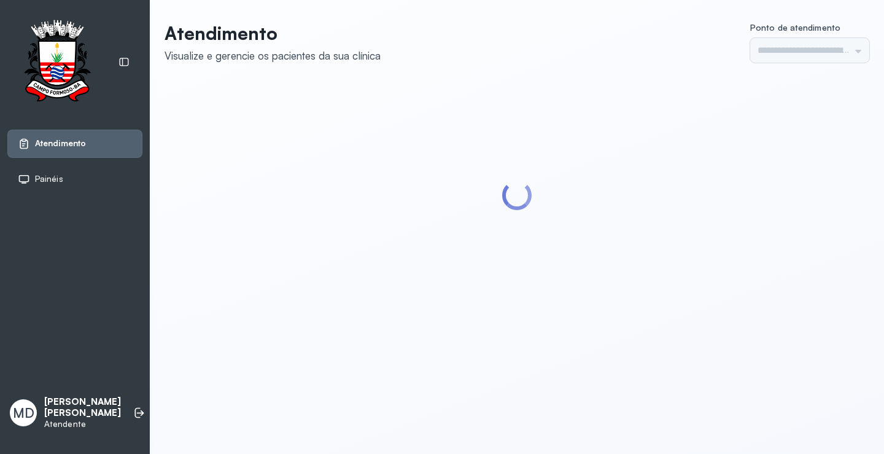
type input "*********"
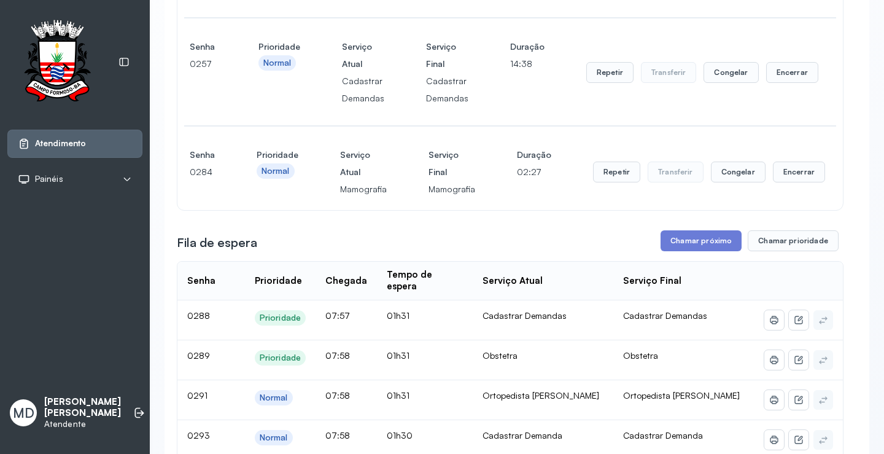
scroll to position [2516, 0]
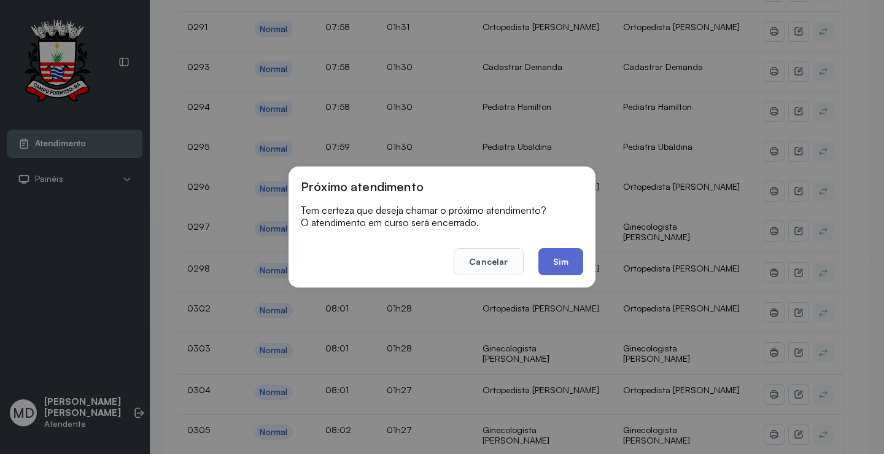
click at [555, 250] on button "Sim" at bounding box center [560, 261] width 45 height 27
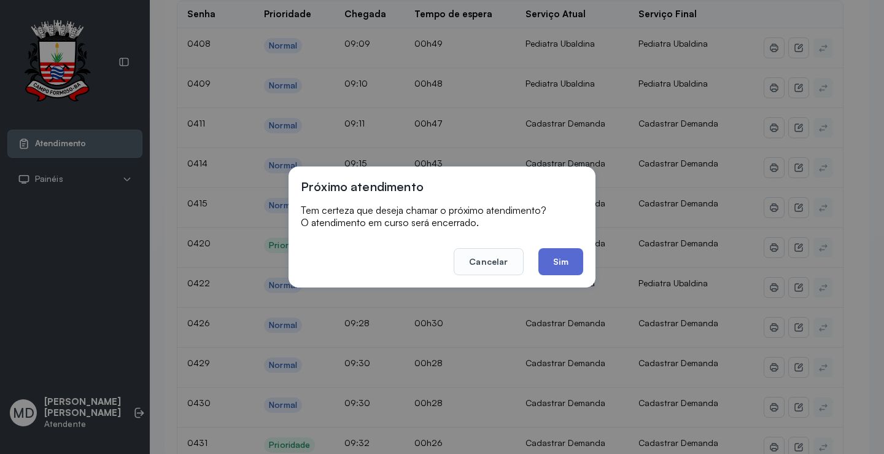
click at [563, 260] on button "Sim" at bounding box center [560, 261] width 45 height 27
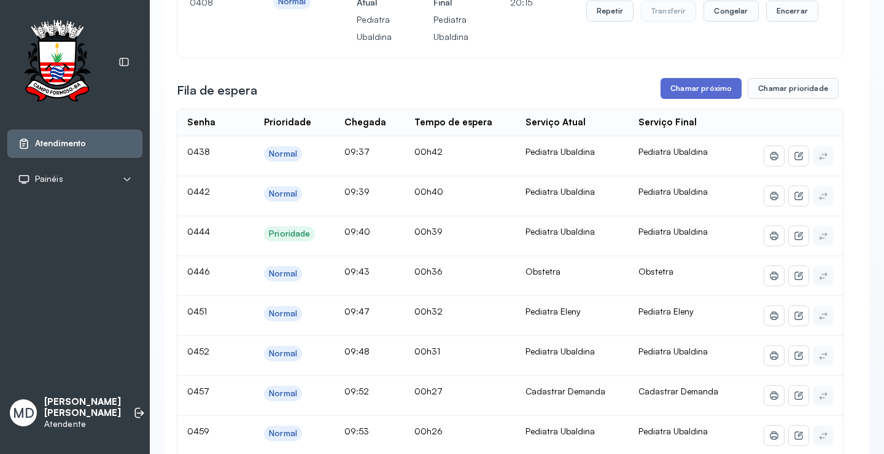
click at [716, 99] on button "Chamar próximo" at bounding box center [700, 88] width 81 height 21
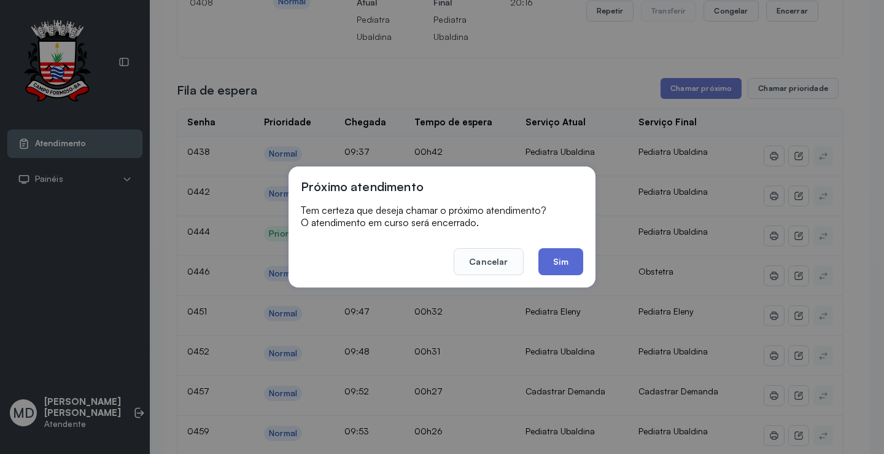
click at [551, 260] on button "Sim" at bounding box center [560, 261] width 45 height 27
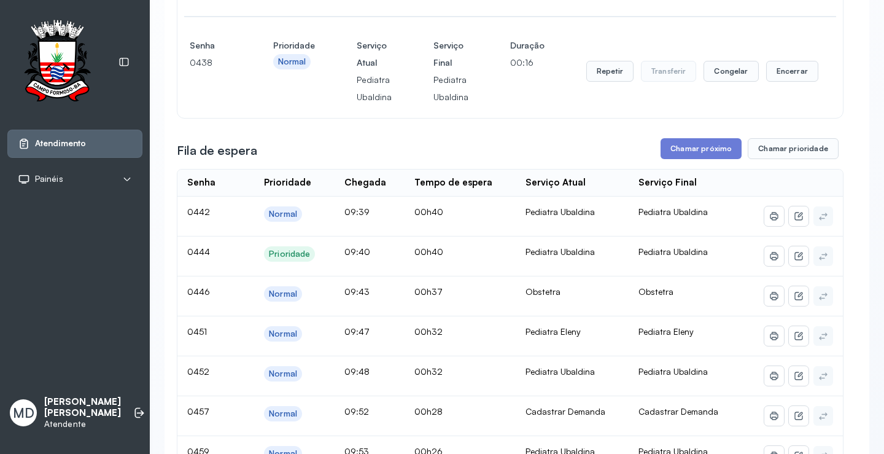
scroll to position [2639, 0]
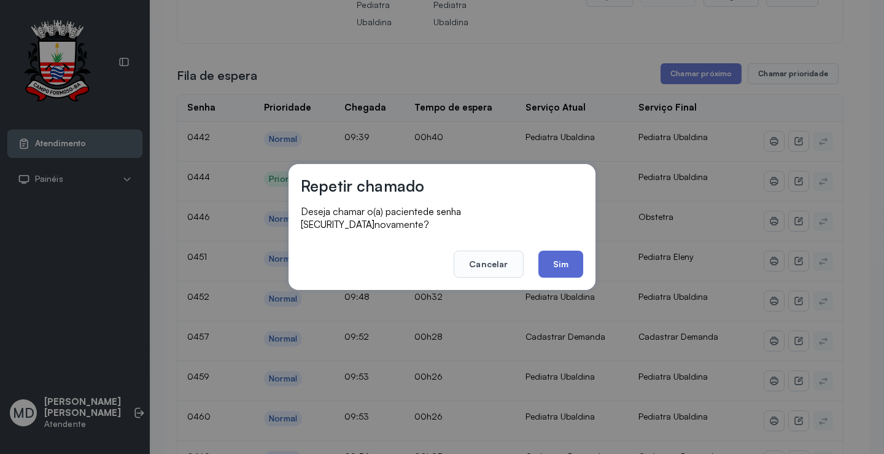
click at [559, 258] on button "Sim" at bounding box center [560, 263] width 45 height 27
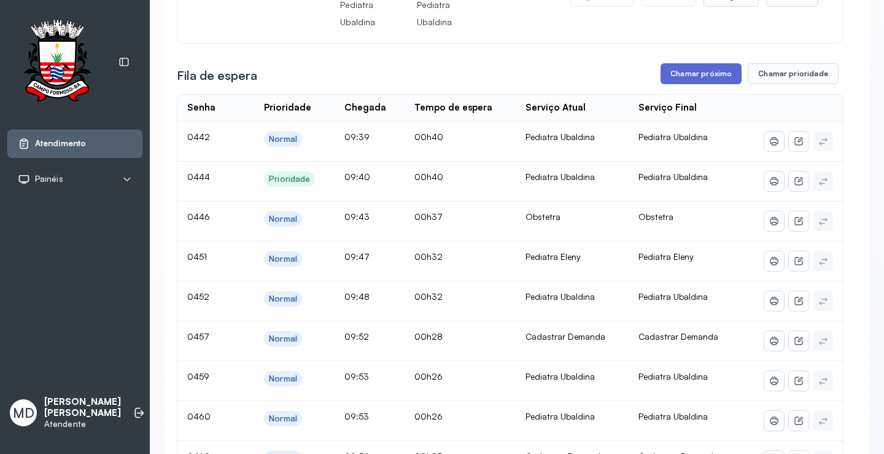
click at [691, 84] on button "Chamar próximo" at bounding box center [700, 73] width 81 height 21
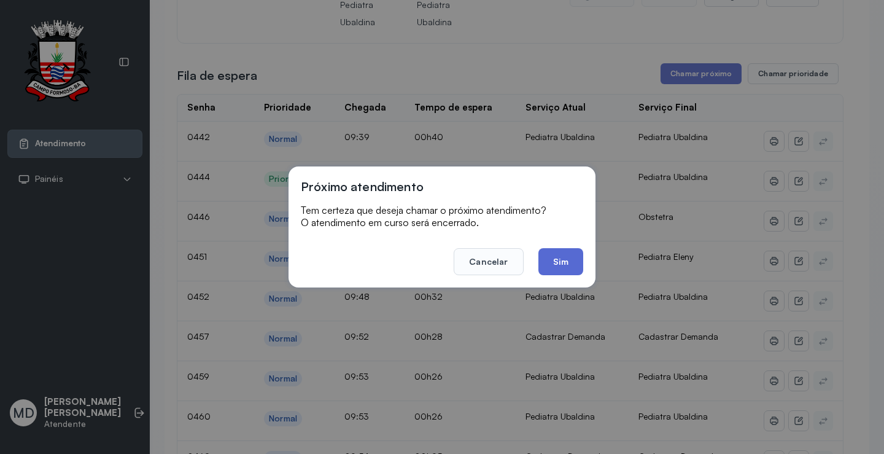
click at [546, 261] on button "Sim" at bounding box center [560, 261] width 45 height 27
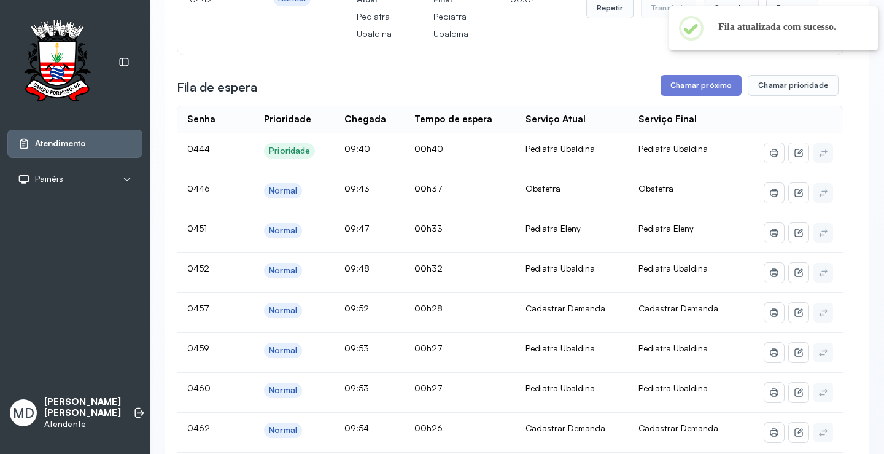
scroll to position [2823, 0]
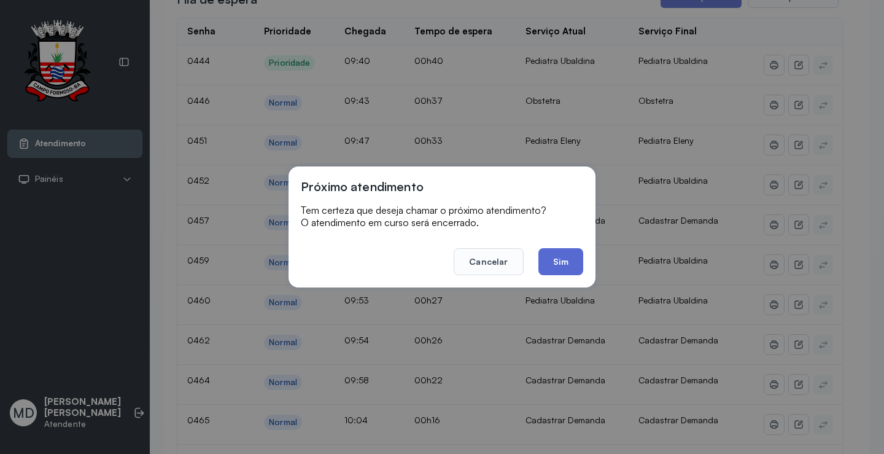
click at [558, 257] on button "Sim" at bounding box center [560, 261] width 45 height 27
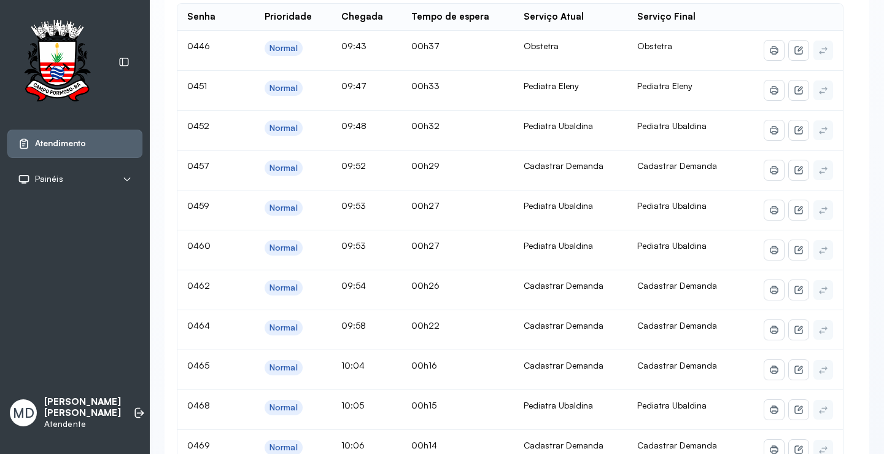
scroll to position [1, 0]
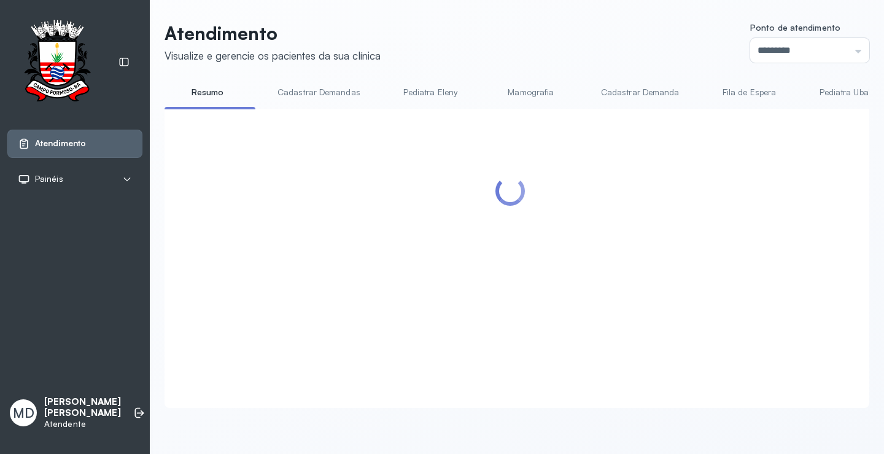
click at [698, 172] on div at bounding box center [510, 243] width 667 height 245
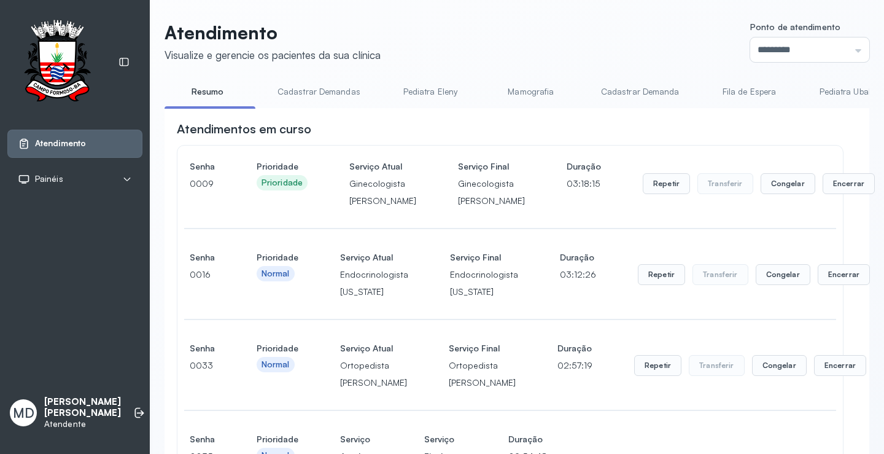
scroll to position [2946, 0]
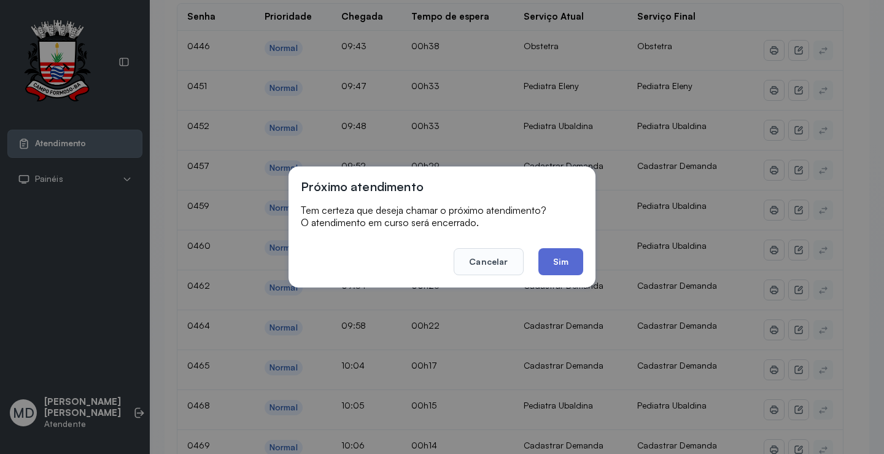
click at [557, 256] on button "Sim" at bounding box center [560, 261] width 45 height 27
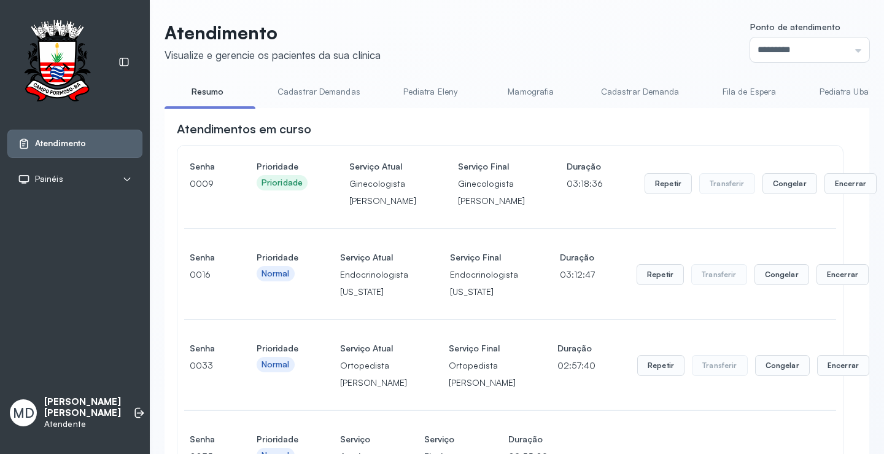
scroll to position [3069, 0]
